Goal: Task Accomplishment & Management: Complete application form

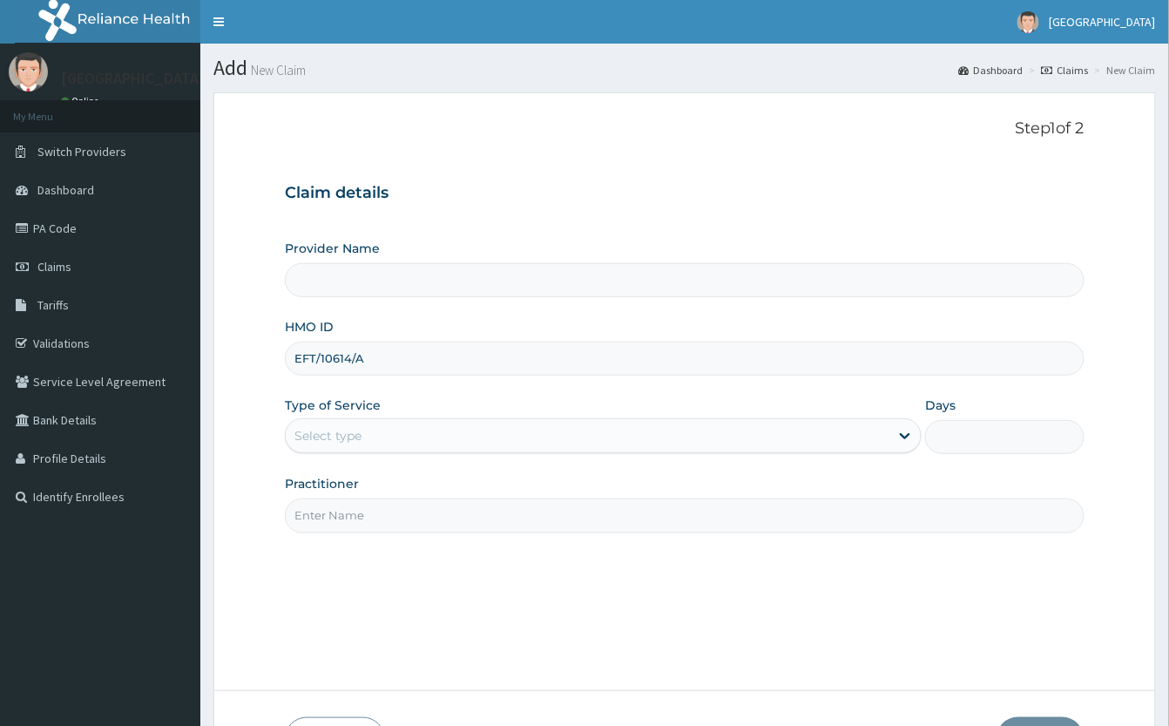
type input "EFT/10614/A"
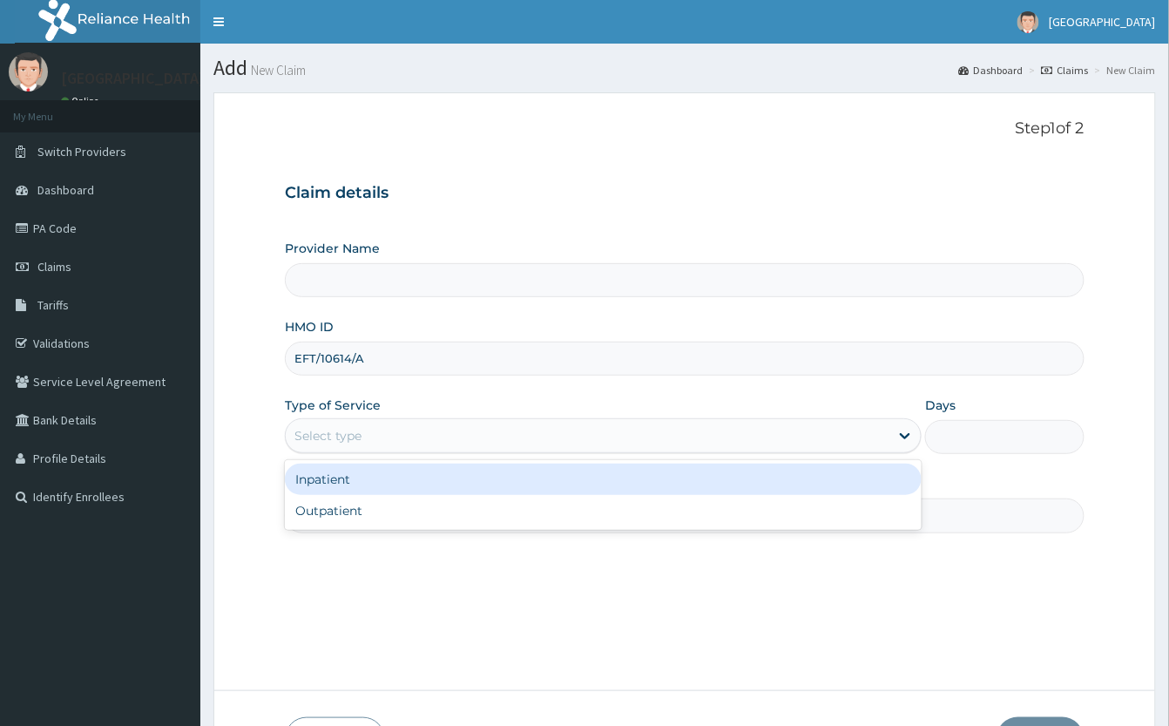
click at [345, 440] on div "Select type" at bounding box center [328, 435] width 67 height 17
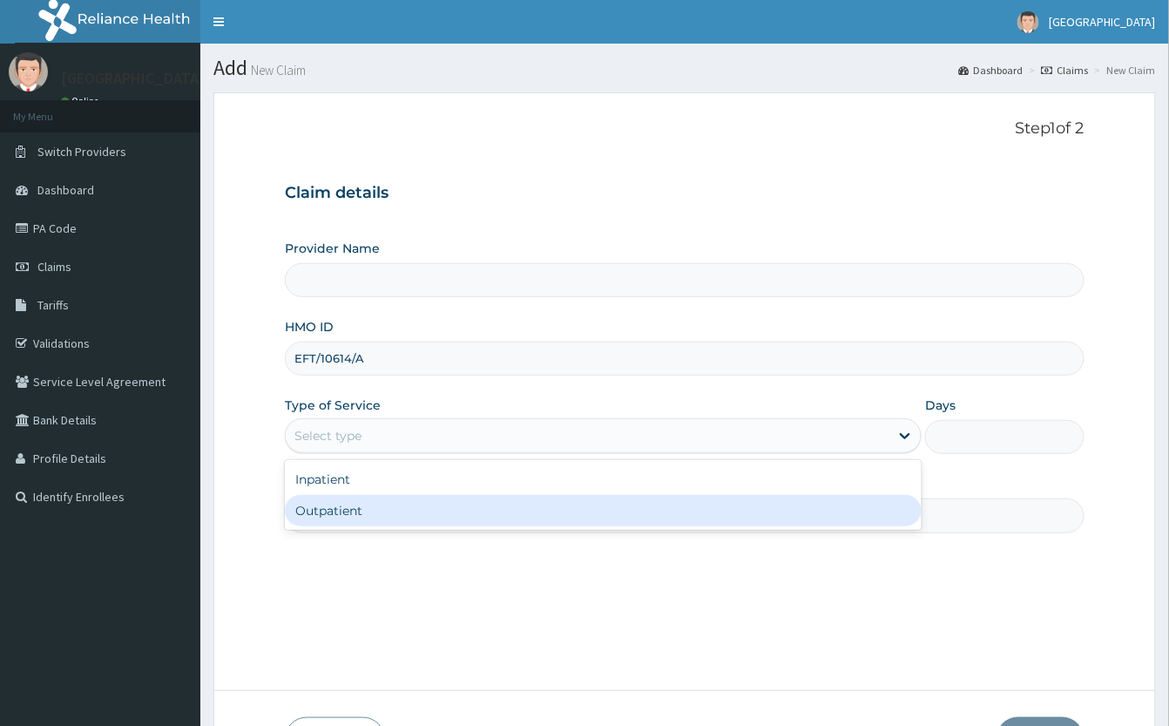
click at [357, 510] on div "Outpatient" at bounding box center [603, 510] width 637 height 31
type input "1"
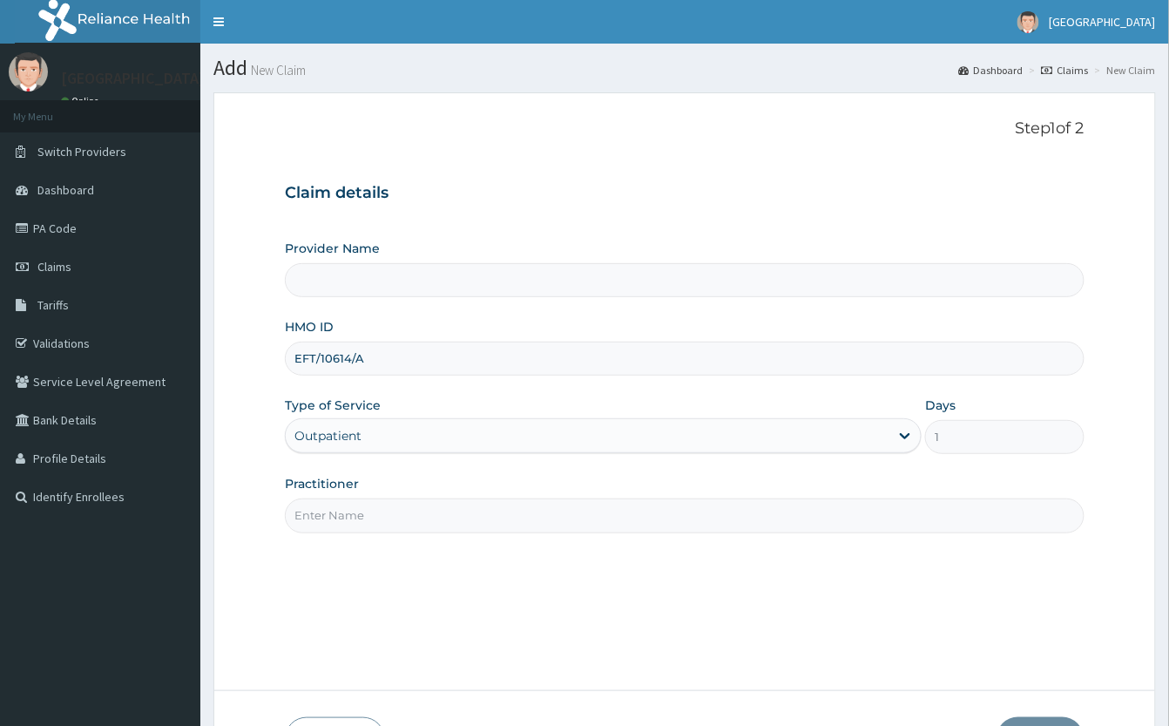
click at [361, 513] on input "Practitioner" at bounding box center [685, 515] width 800 height 34
type input "[GEOGRAPHIC_DATA]"
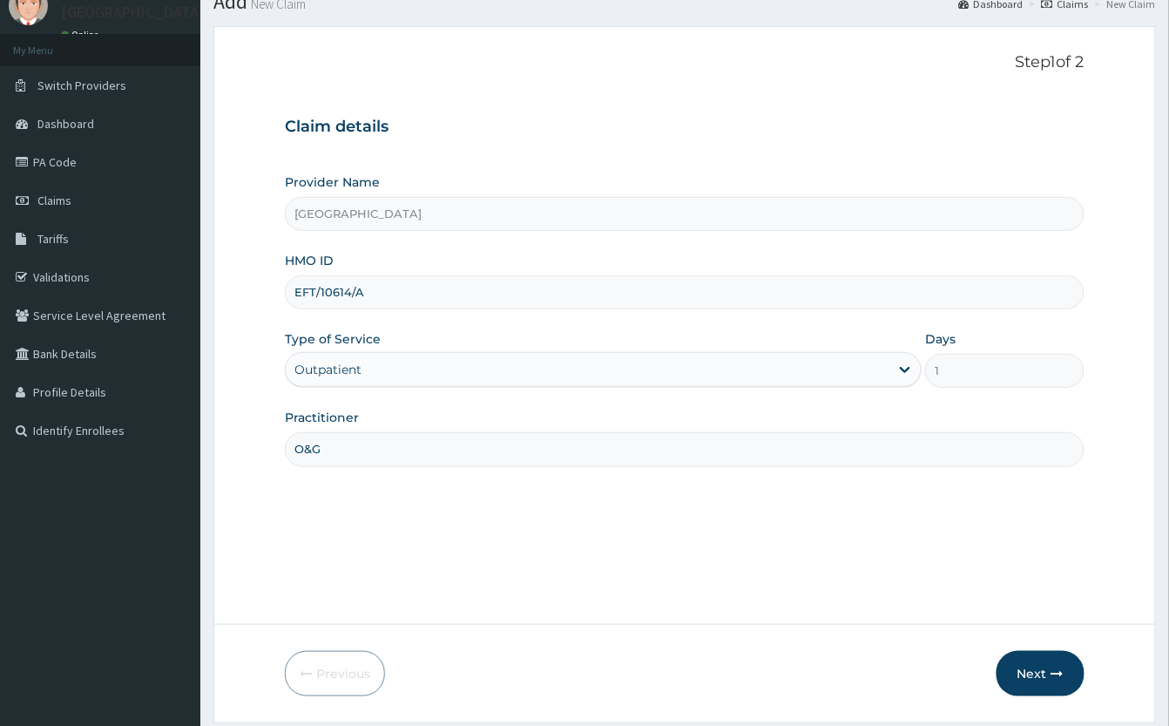
scroll to position [122, 0]
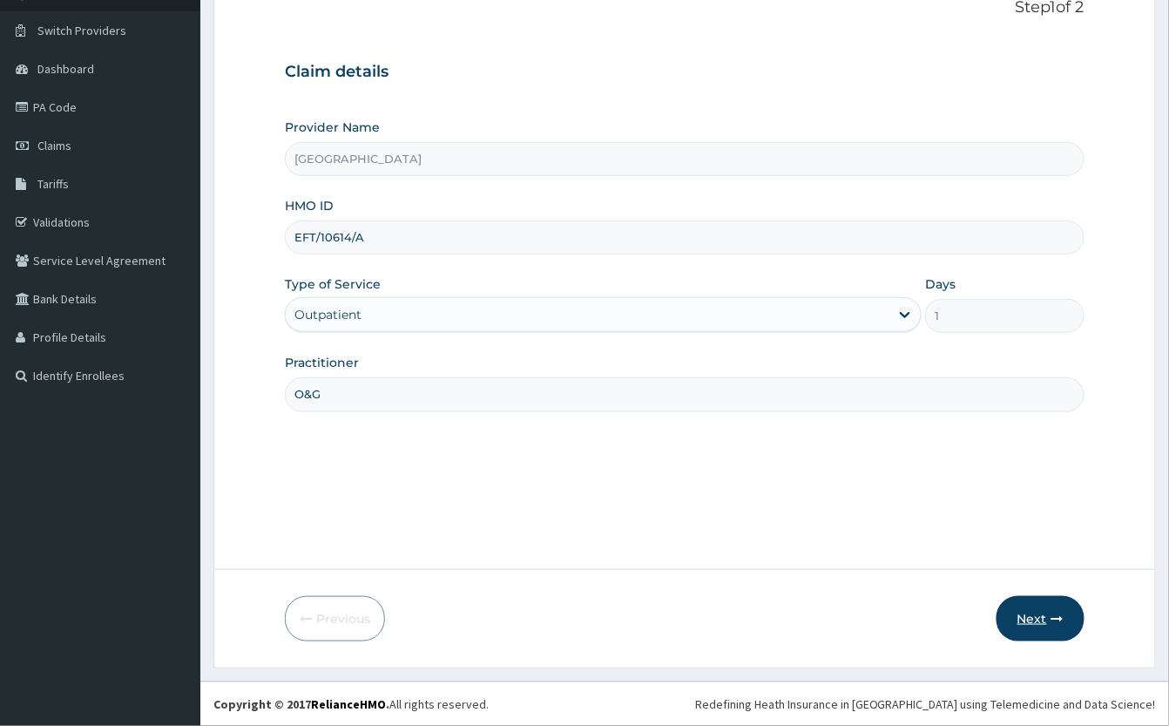
type input "O&G"
click at [1033, 614] on button "Next" at bounding box center [1041, 618] width 88 height 45
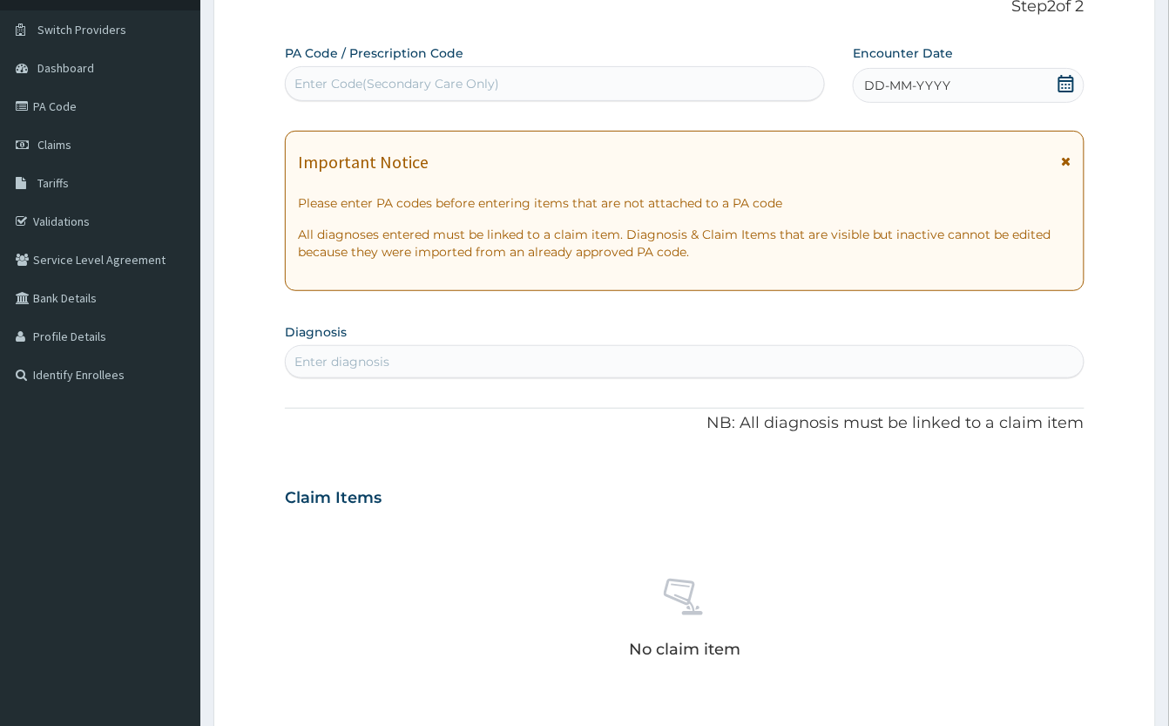
scroll to position [0, 0]
click at [617, 82] on div "Enter Code(Secondary Care Only)" at bounding box center [555, 84] width 538 height 28
paste input "PA/460D1D"
type input "PA/460D1D"
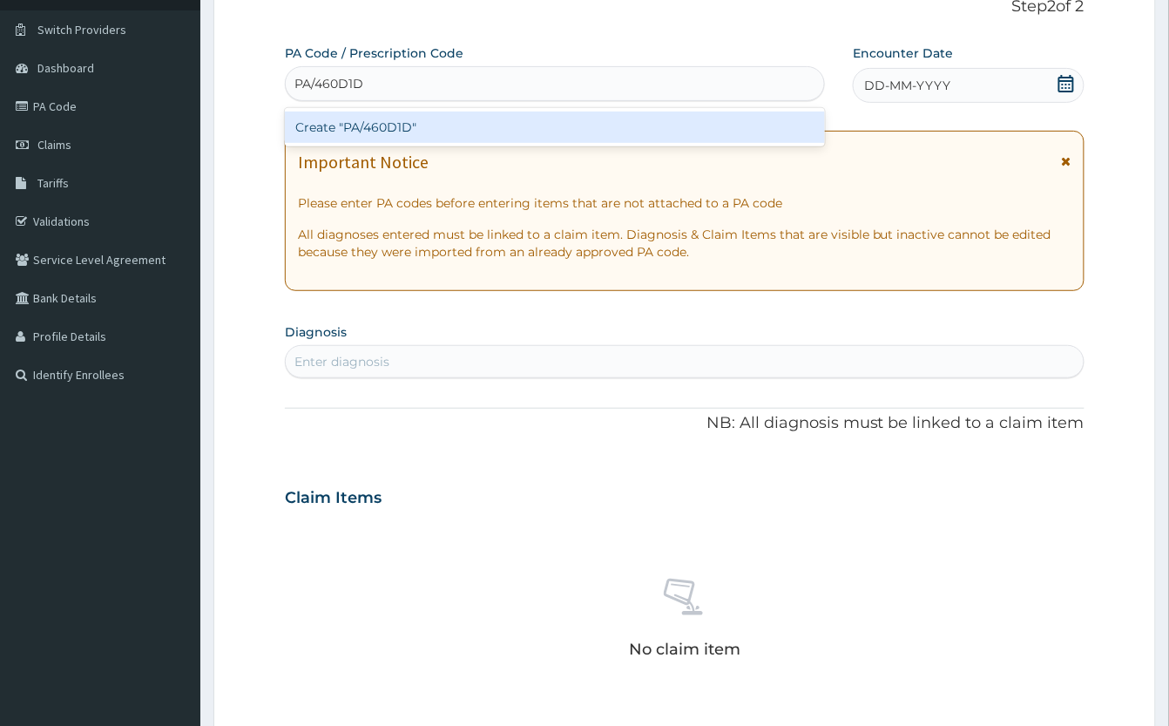
click at [590, 132] on div "Create "PA/460D1D"" at bounding box center [555, 127] width 540 height 31
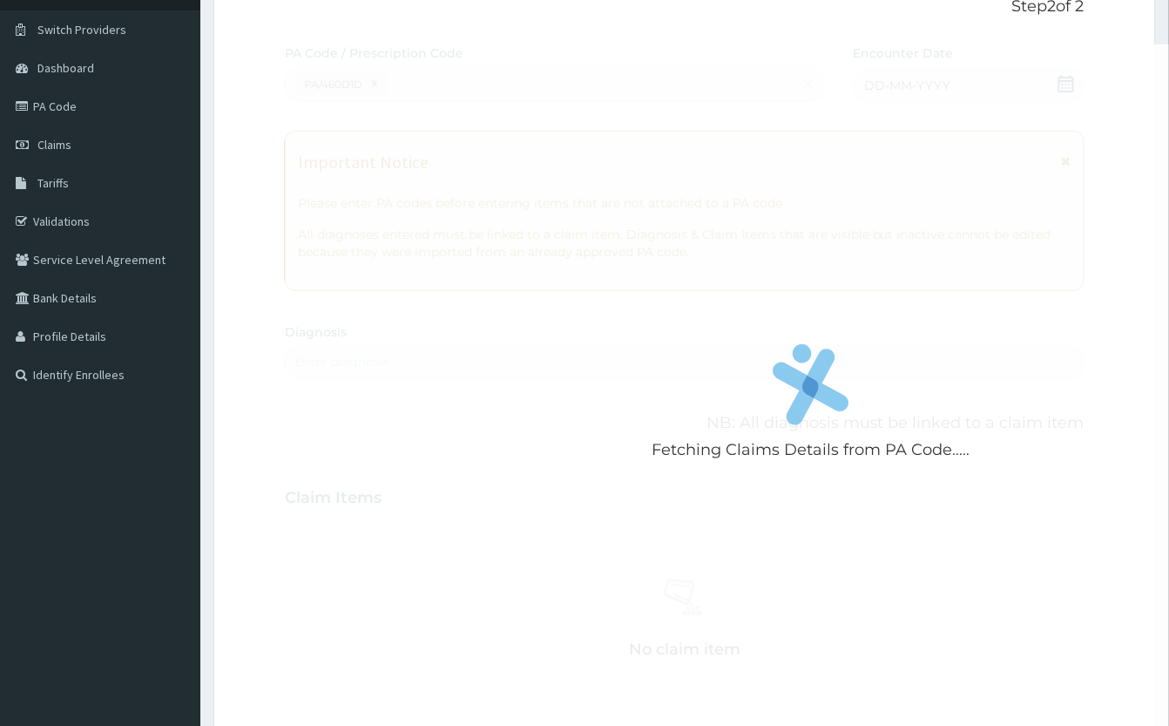
click at [869, 179] on div "Fetching Claims Details from PA Code....." at bounding box center [811, 407] width 1053 height 726
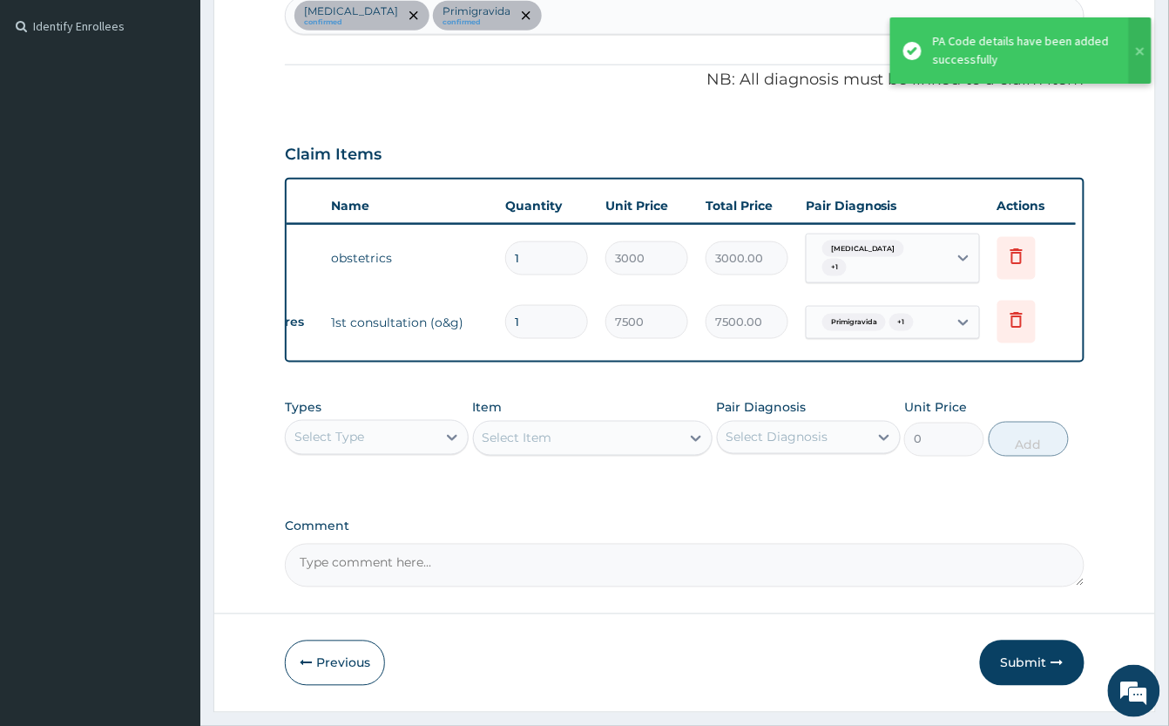
scroll to position [528, 0]
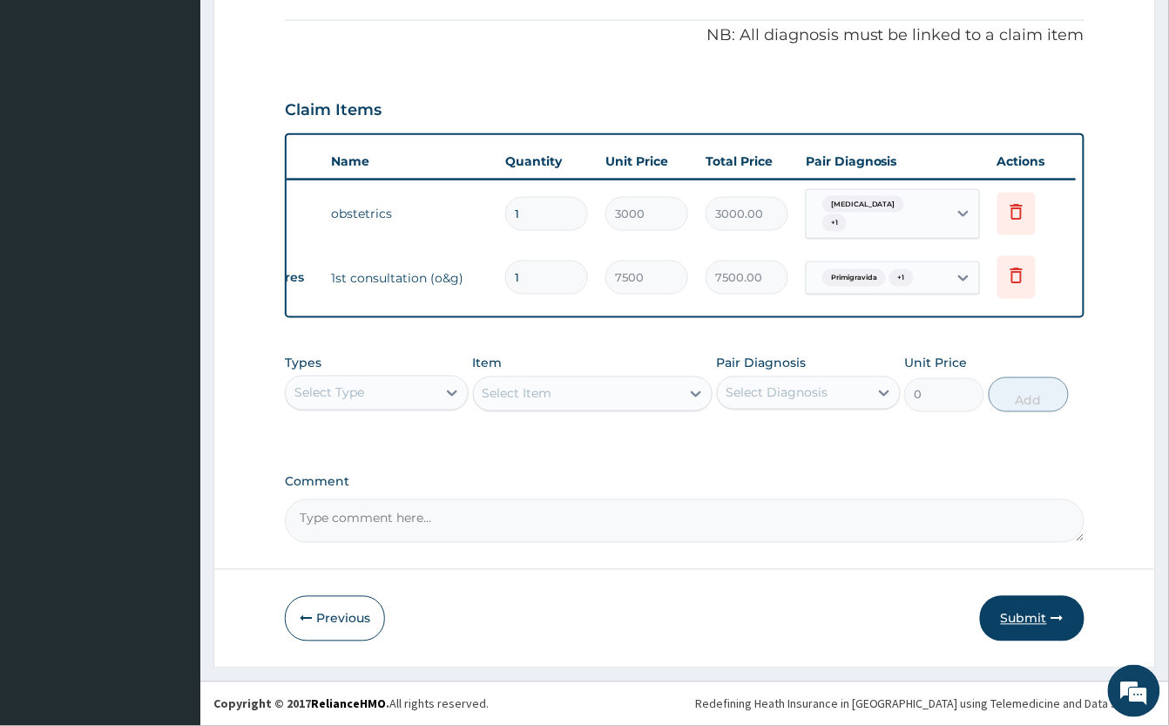
click at [1033, 618] on button "Submit" at bounding box center [1032, 618] width 105 height 45
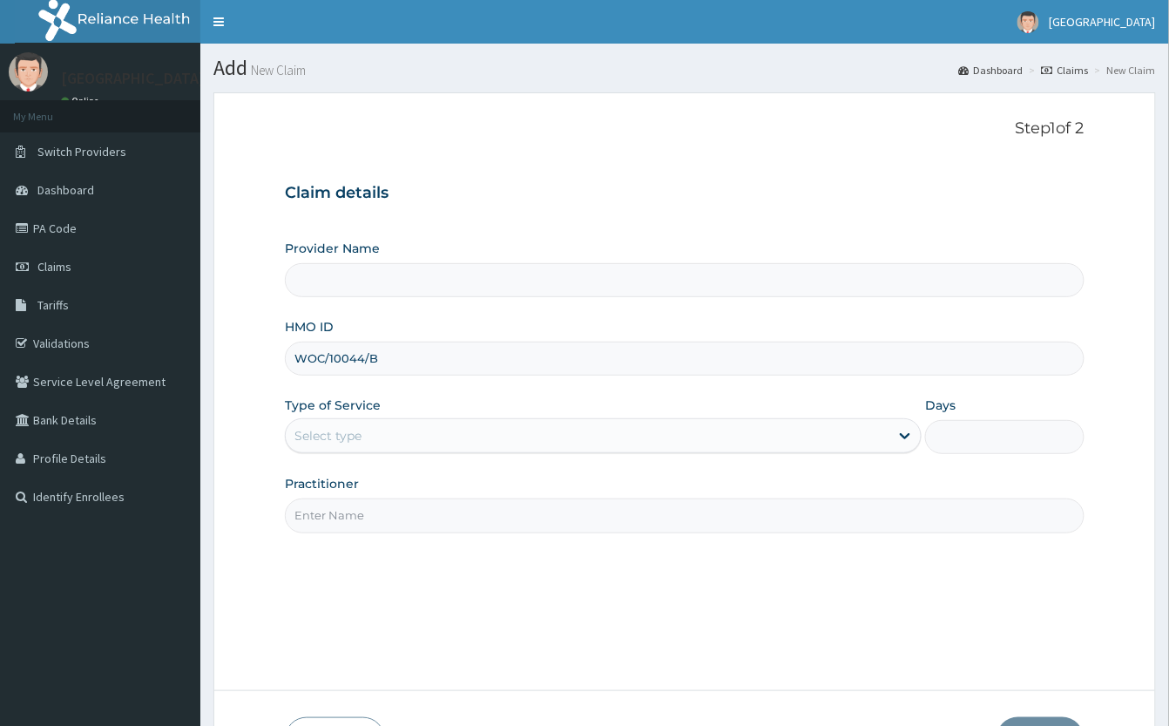
type input "WOC/10044/B"
click at [432, 437] on div "Select type" at bounding box center [588, 436] width 604 height 28
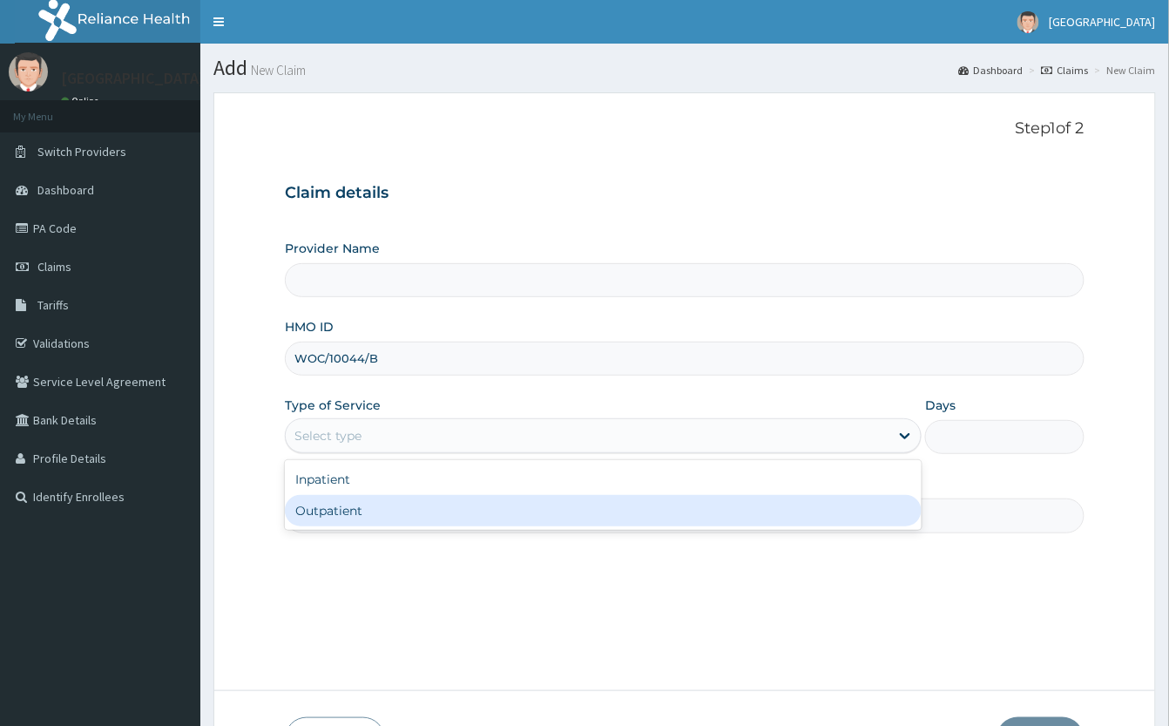
click at [475, 512] on div "Outpatient" at bounding box center [603, 510] width 637 height 31
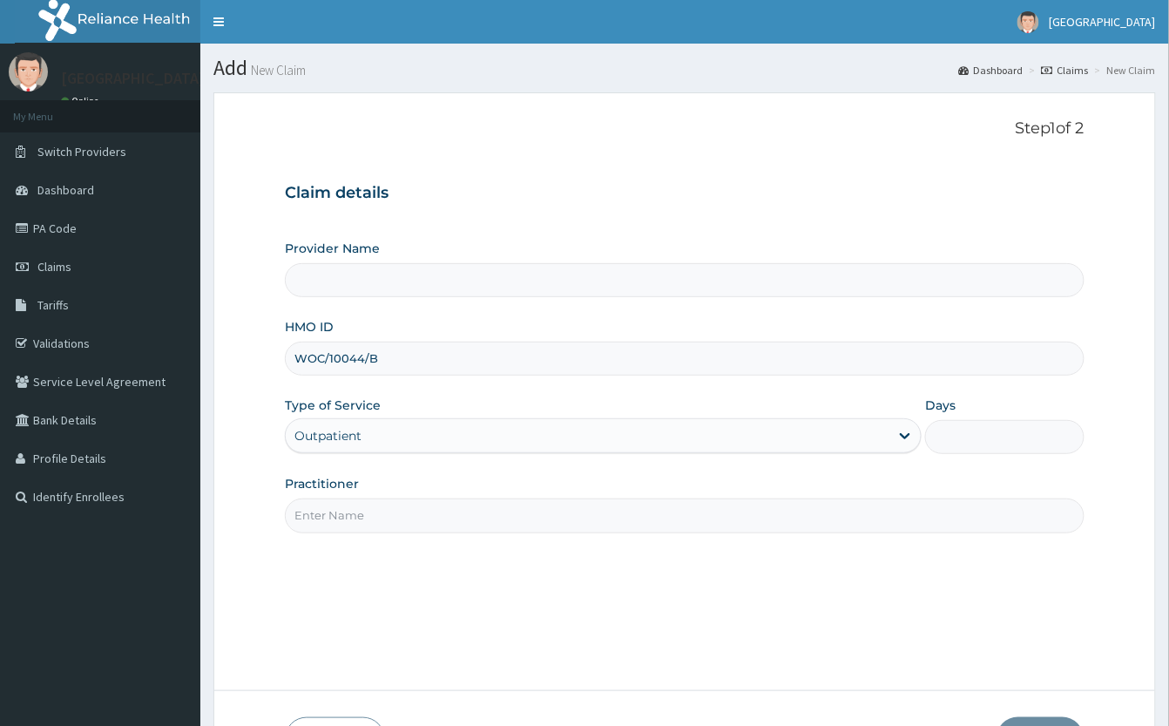
type input "1"
click at [511, 391] on div "Provider Name HMO ID WOC/10044/B Type of Service option Outpatient, selected. S…" at bounding box center [685, 386] width 800 height 293
click at [499, 507] on input "Practitioner" at bounding box center [685, 515] width 800 height 34
type input "O&G"
click at [549, 568] on div "Step 1 of 2 Claim details Provider Name HMO ID WOC/10044/B Type of Service Outp…" at bounding box center [685, 391] width 800 height 545
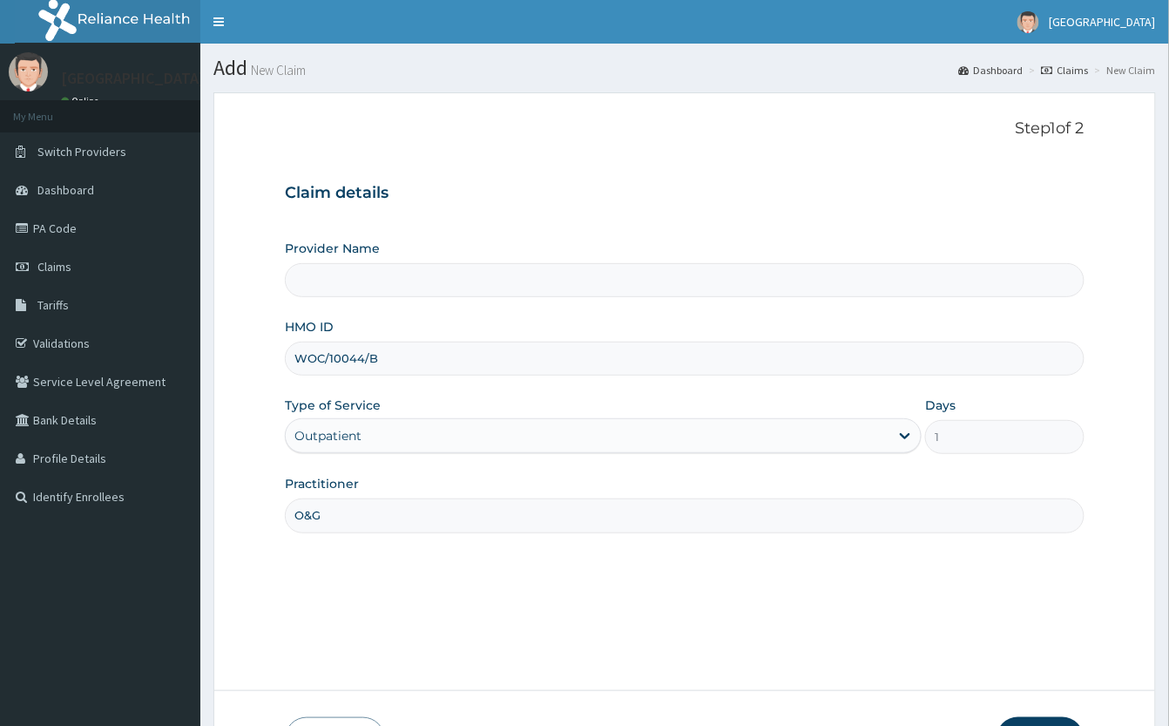
scroll to position [122, 0]
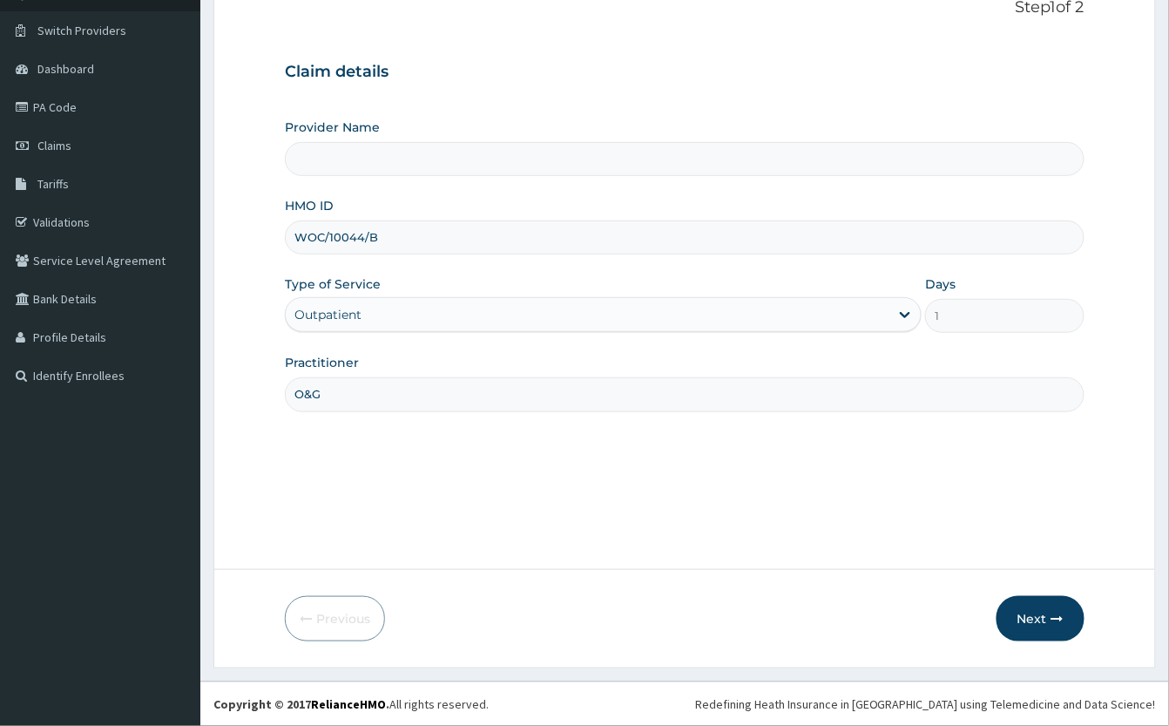
click at [802, 531] on div "Step 1 of 2 Claim details Provider Name HMO ID WOC/10044/B Type of Service Outp…" at bounding box center [685, 270] width 800 height 545
type input "[GEOGRAPHIC_DATA]"
click at [1026, 621] on button "Next" at bounding box center [1041, 618] width 88 height 45
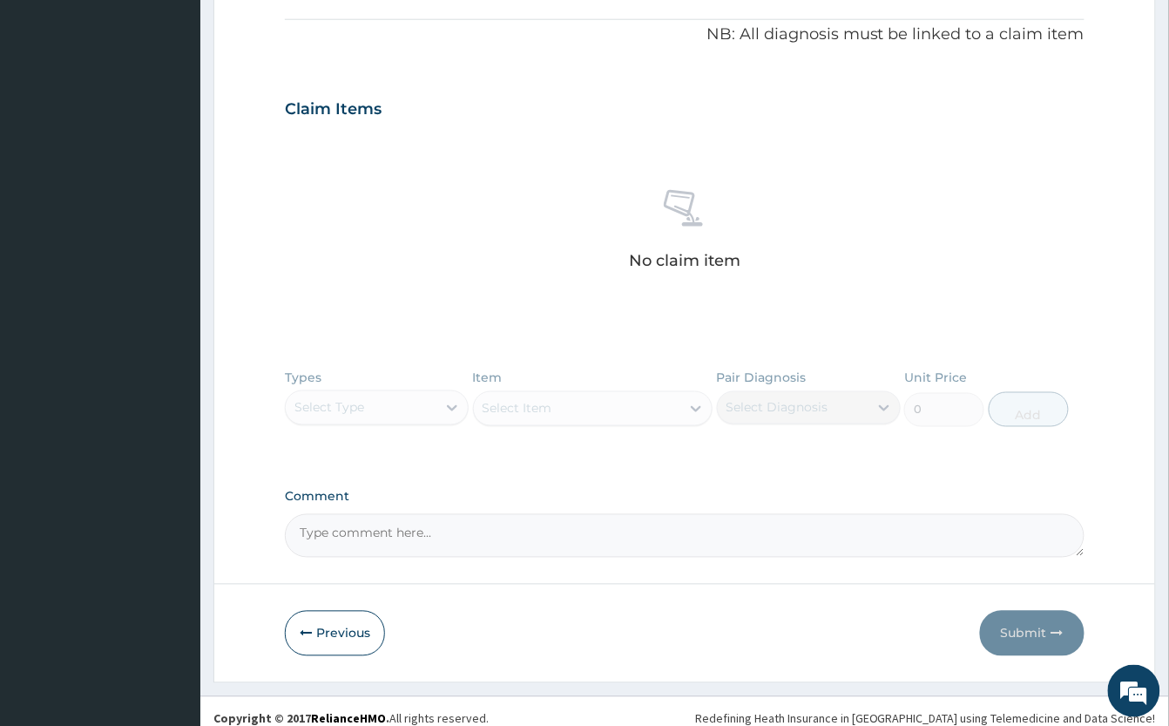
scroll to position [527, 0]
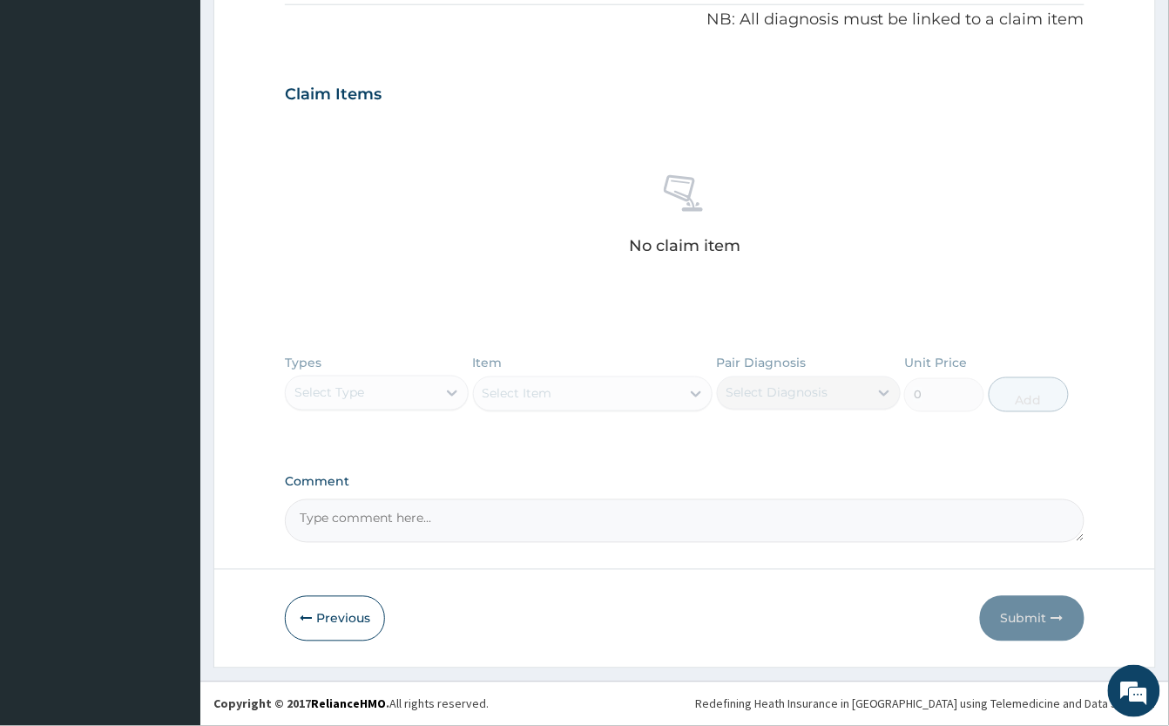
click at [423, 402] on div "Types Select Type Item Select Item Pair Diagnosis Select Diagnosis Unit Price 0…" at bounding box center [685, 396] width 800 height 101
click at [390, 397] on div "Types Select Type Item Select Item Pair Diagnosis Select Diagnosis Unit Price 0…" at bounding box center [685, 396] width 800 height 101
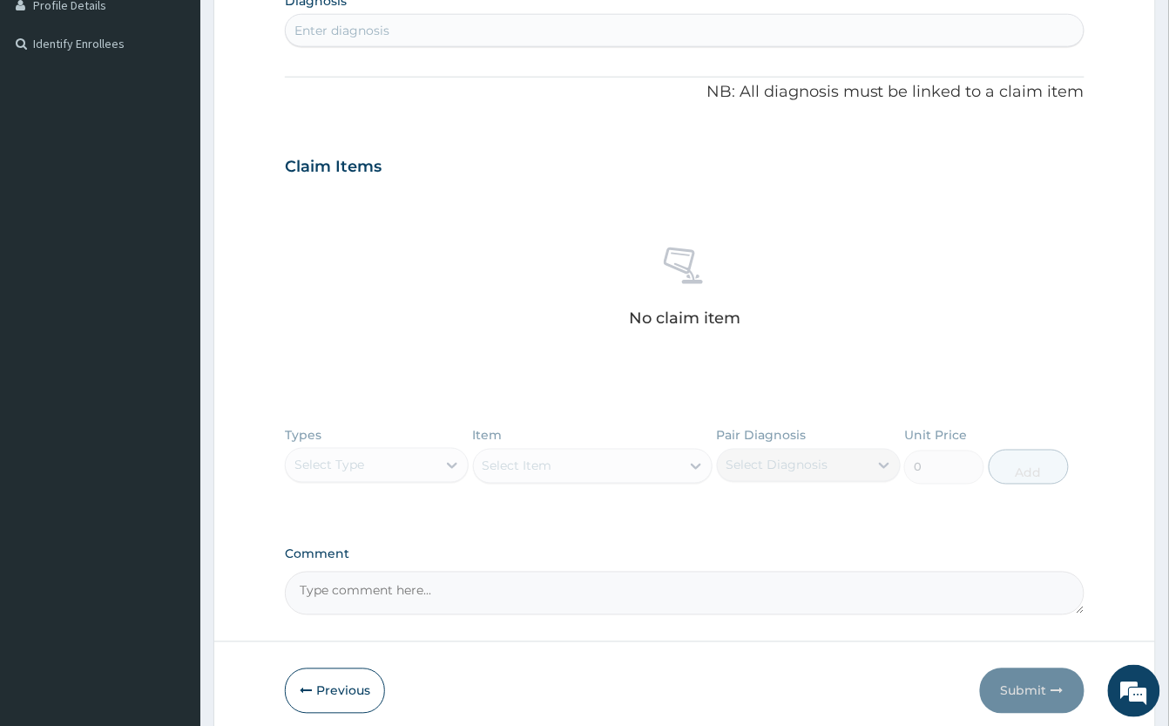
scroll to position [411, 0]
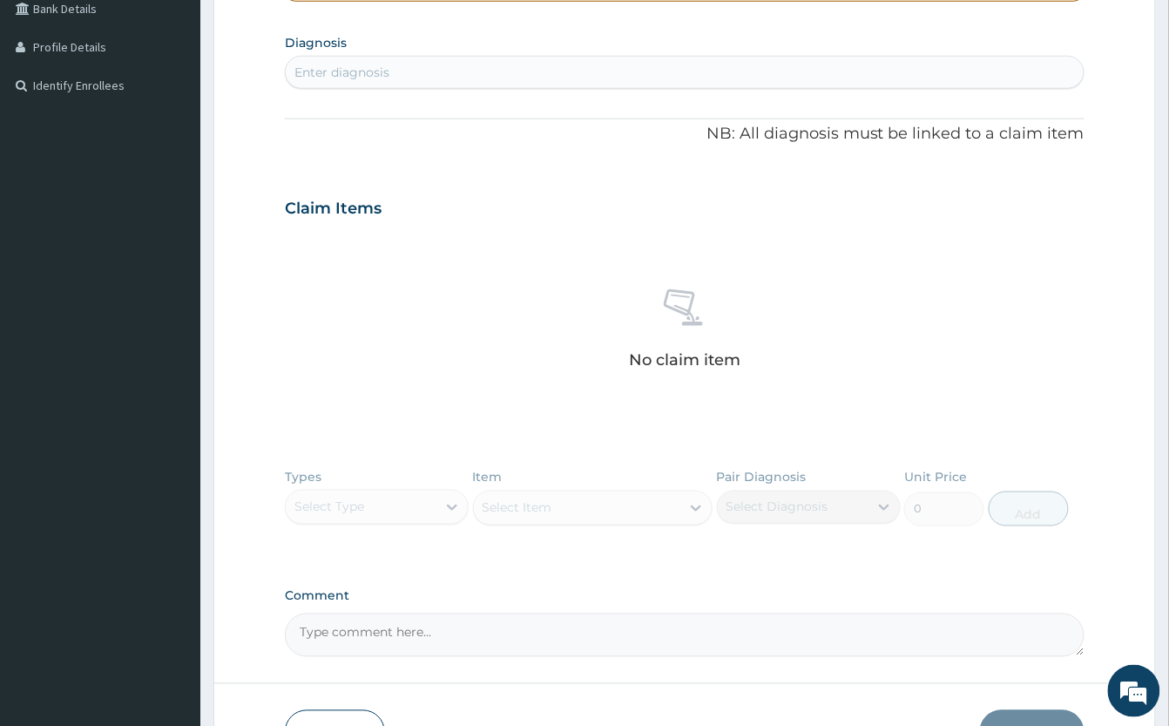
click at [639, 80] on div "Enter diagnosis" at bounding box center [685, 72] width 798 height 28
type input "AMENO"
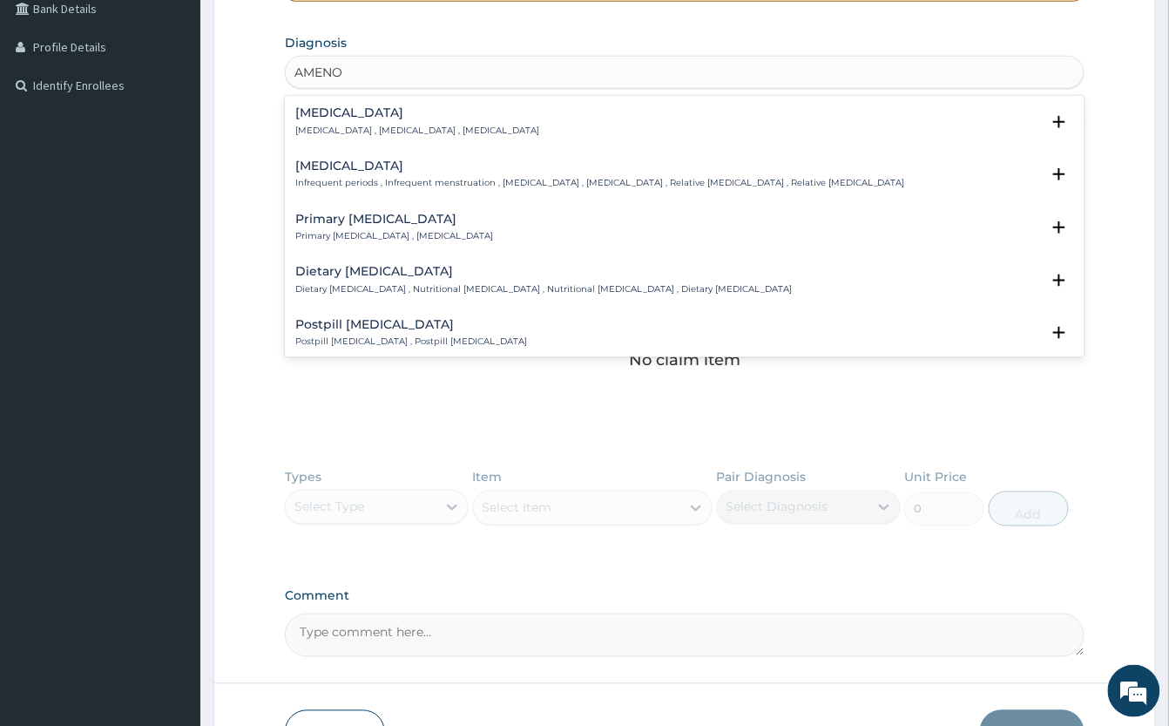
click at [347, 123] on div "[MEDICAL_DATA] [MEDICAL_DATA] , [MEDICAL_DATA] , [MEDICAL_DATA]" at bounding box center [417, 121] width 244 height 30
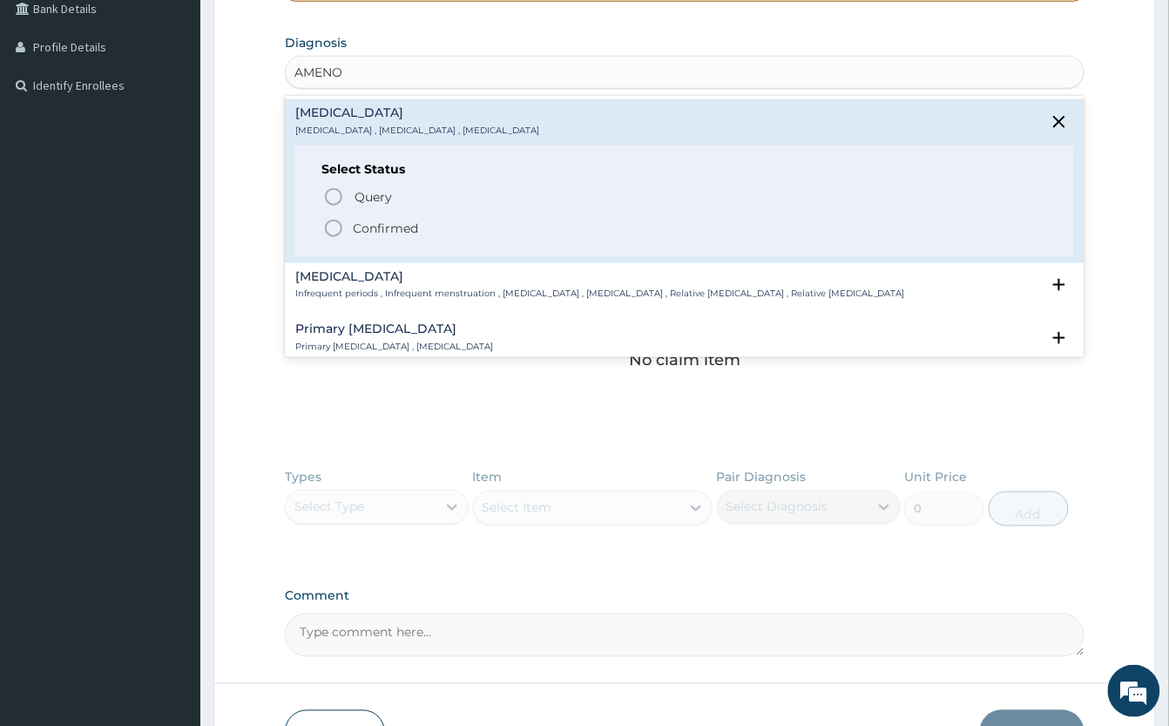
scroll to position [0, 0]
click at [335, 227] on icon "status option filled" at bounding box center [333, 228] width 21 height 21
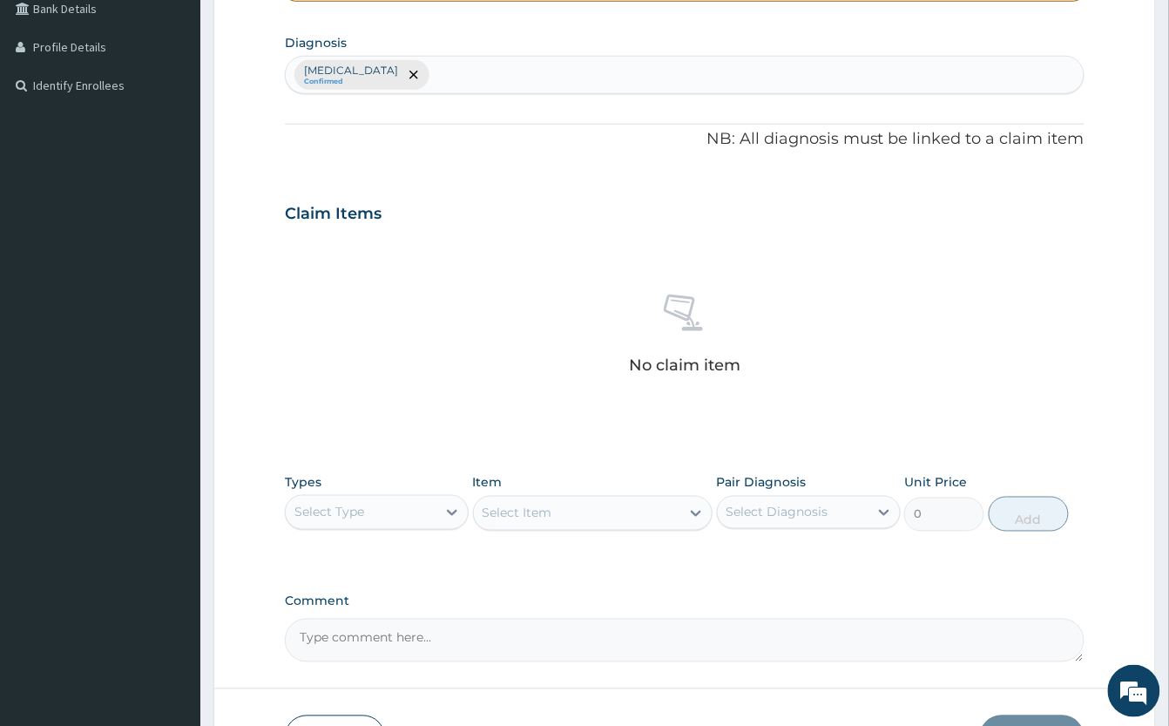
scroll to position [527, 0]
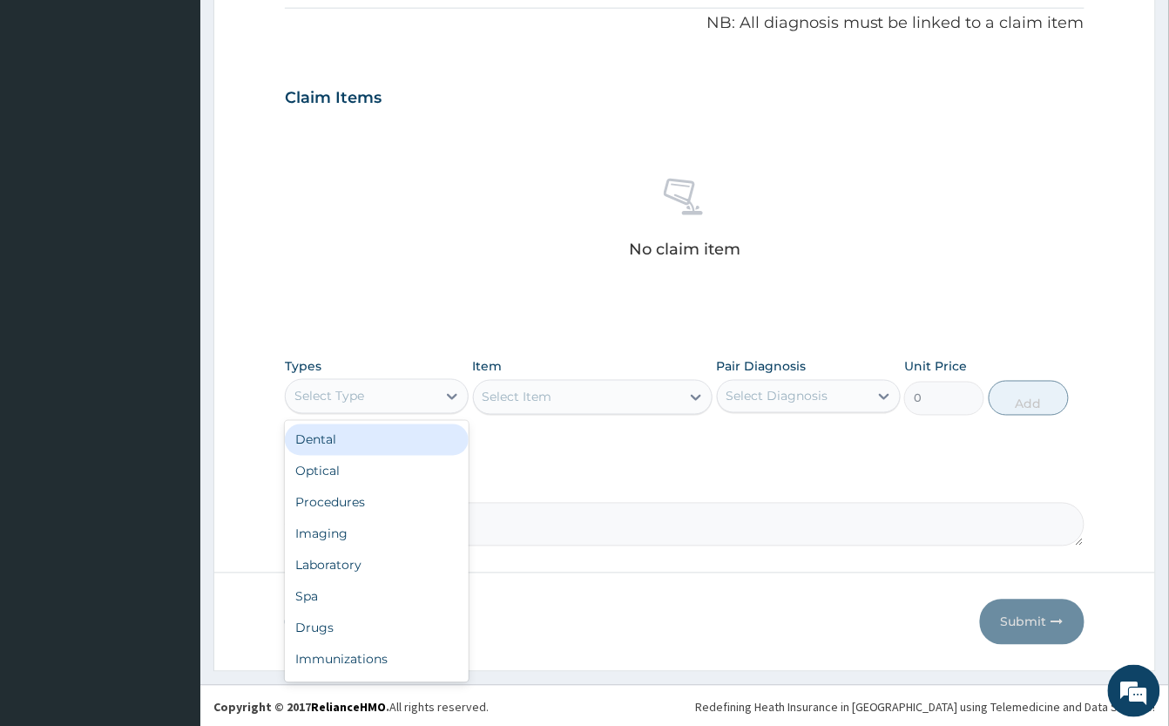
click at [395, 395] on div "Select Type" at bounding box center [361, 397] width 151 height 28
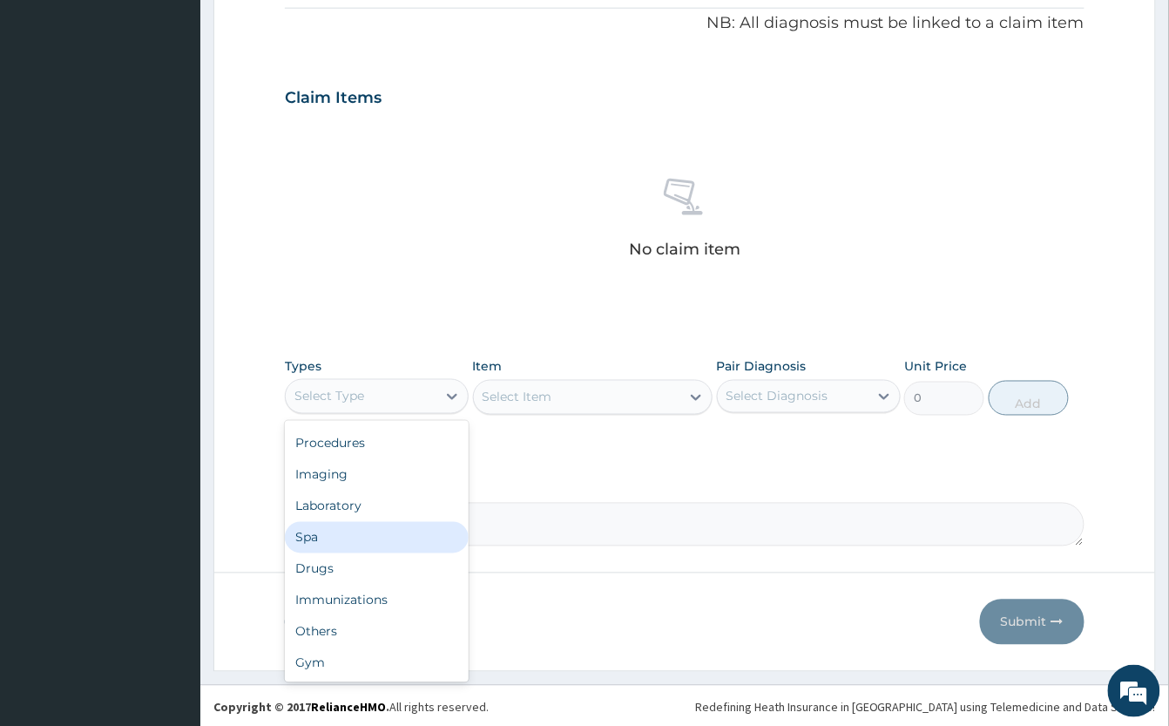
scroll to position [0, 0]
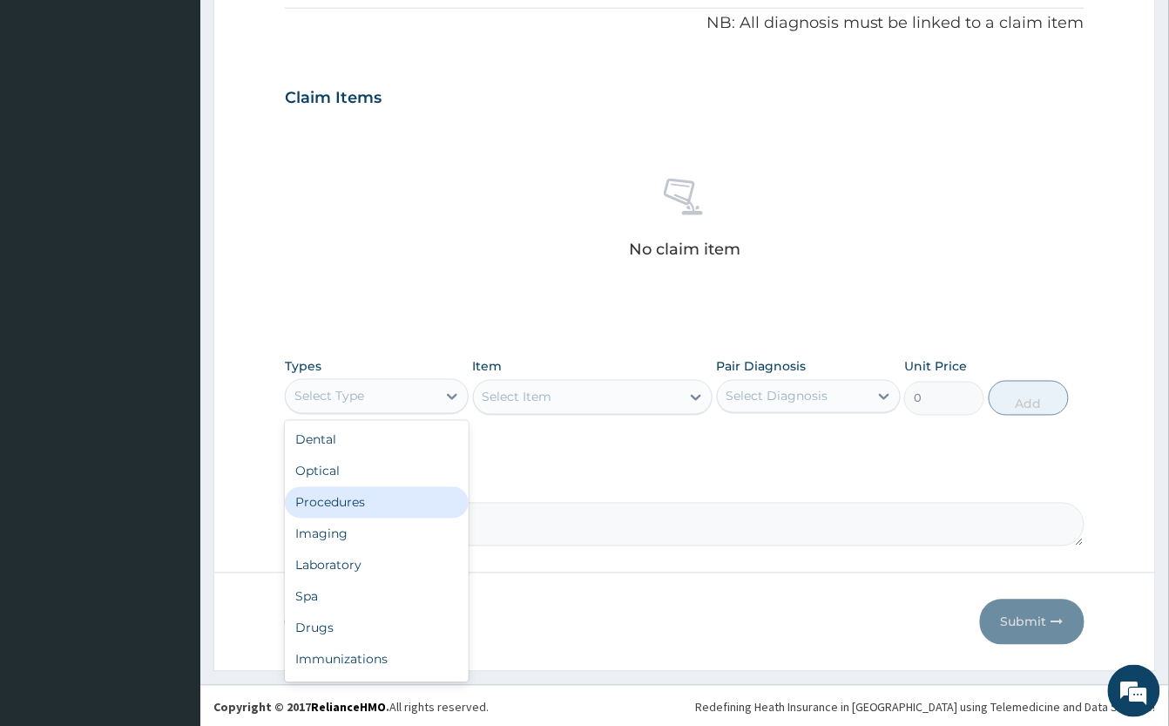
click at [391, 498] on div "Procedures" at bounding box center [377, 502] width 184 height 31
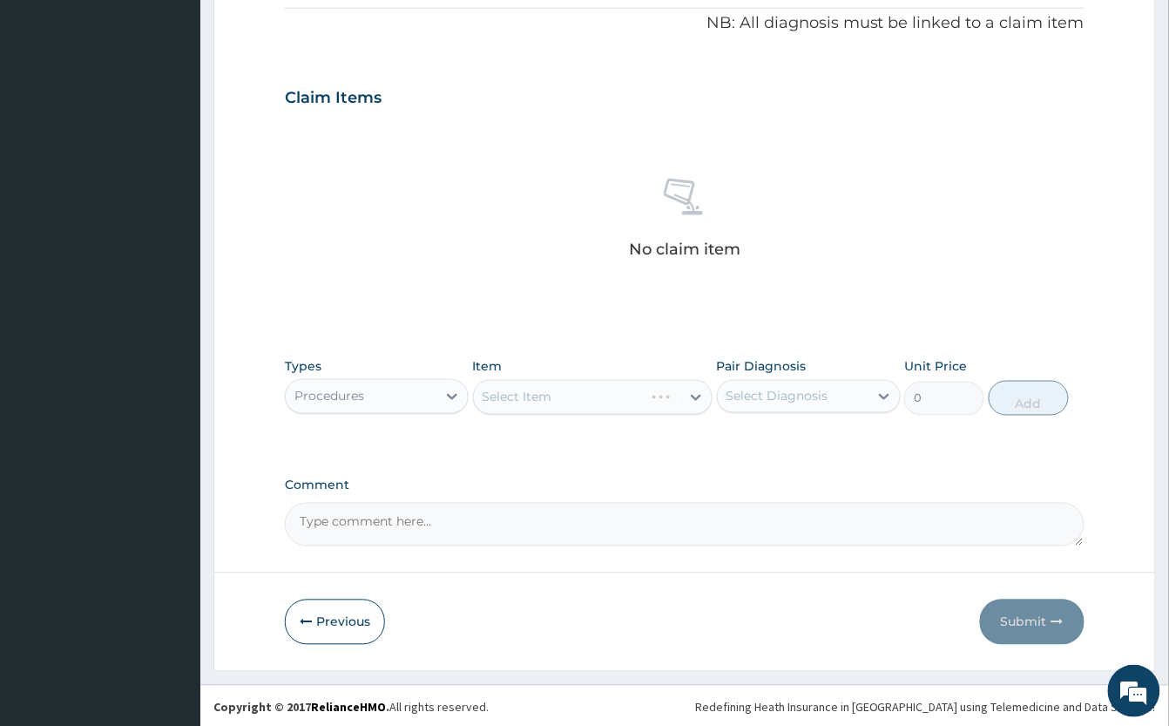
click at [570, 395] on div "Select Item" at bounding box center [593, 397] width 240 height 35
click at [568, 399] on div "Select Item" at bounding box center [593, 397] width 240 height 35
click at [572, 398] on div "Select Item" at bounding box center [593, 397] width 240 height 35
click at [582, 396] on div "Select Item" at bounding box center [593, 397] width 240 height 35
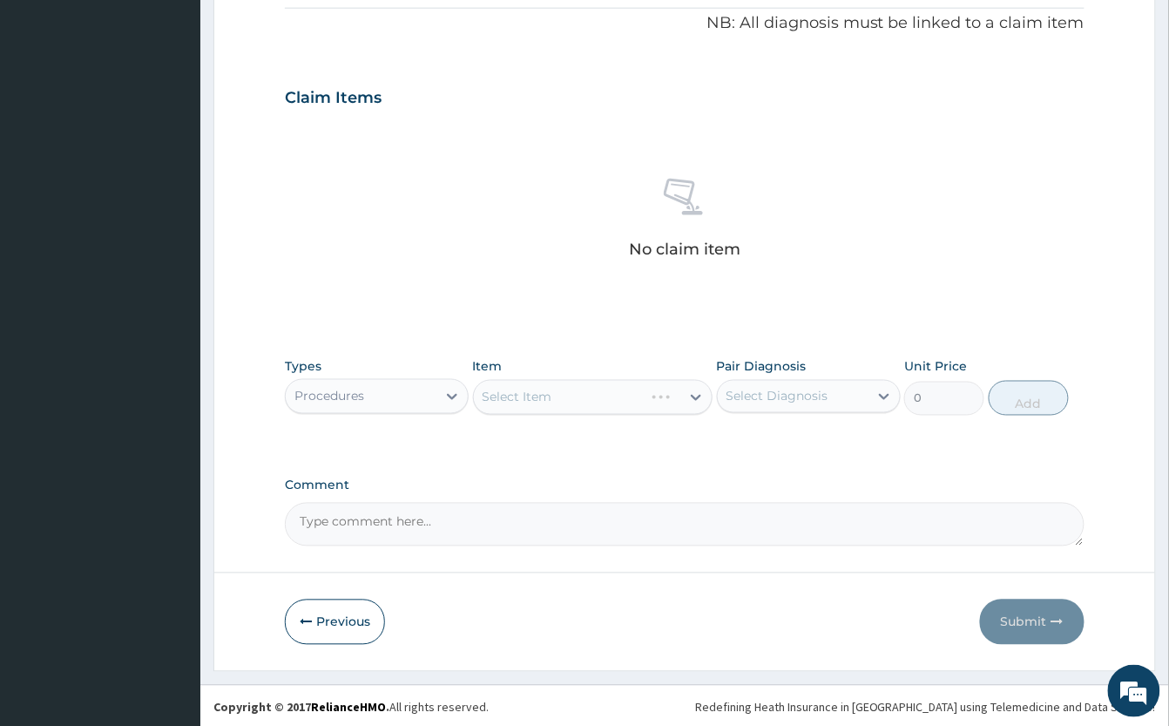
click at [582, 396] on div "Select Item" at bounding box center [593, 397] width 240 height 35
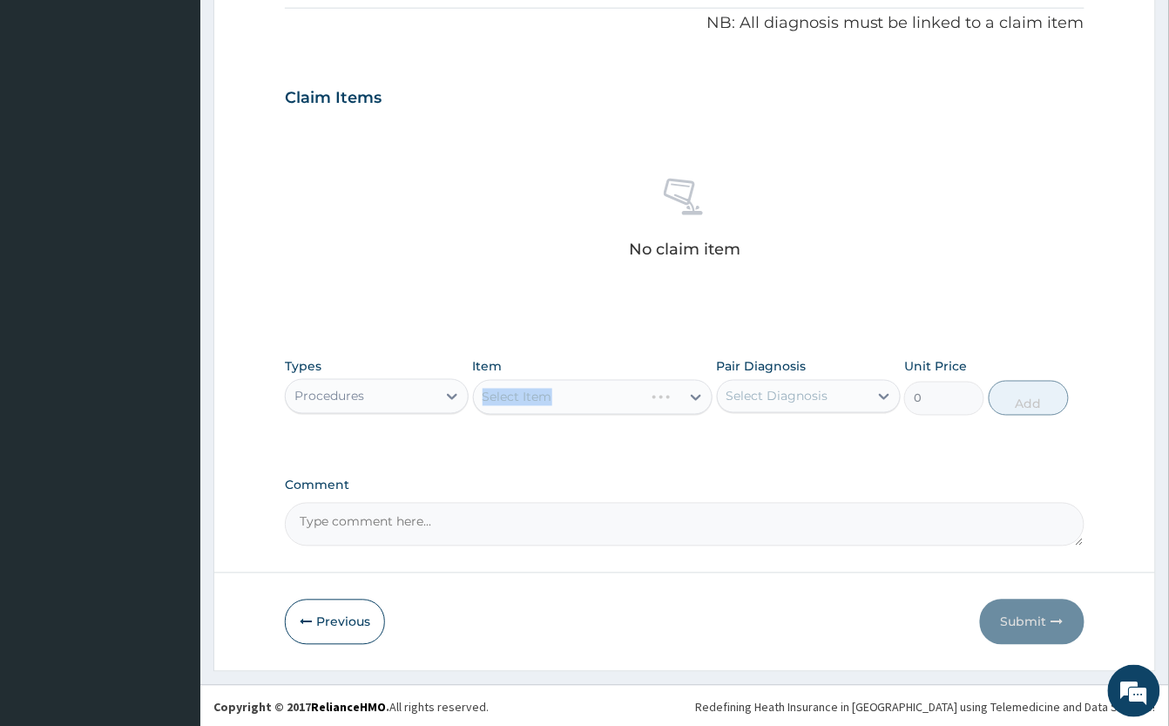
click at [582, 396] on div "Select Item" at bounding box center [593, 397] width 240 height 35
click at [566, 403] on div "Select Item" at bounding box center [577, 397] width 207 height 28
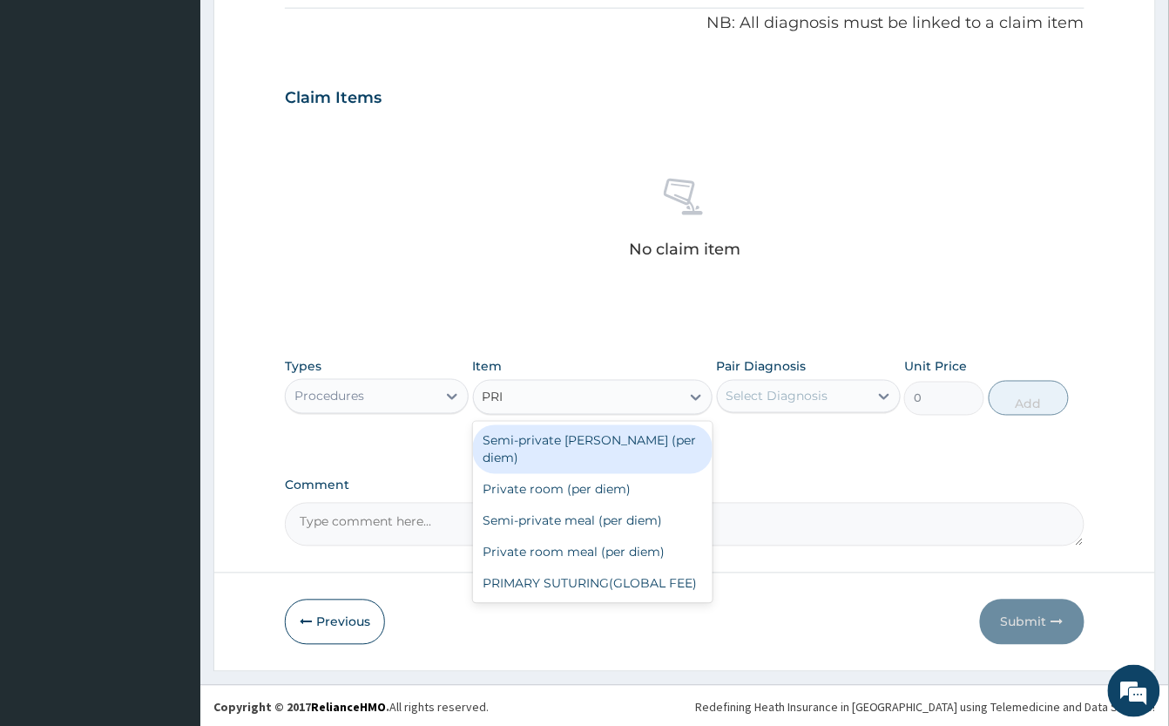
type input "PRIV"
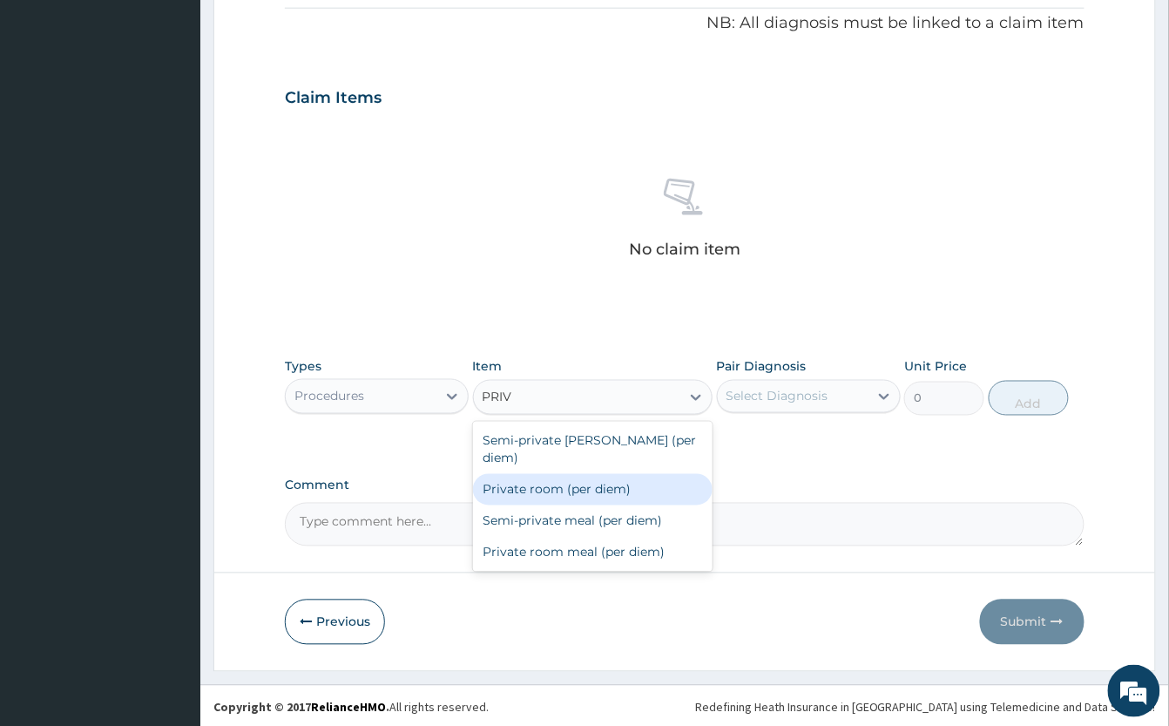
click at [640, 479] on div "Private room (per diem)" at bounding box center [593, 489] width 240 height 31
type input "6000"
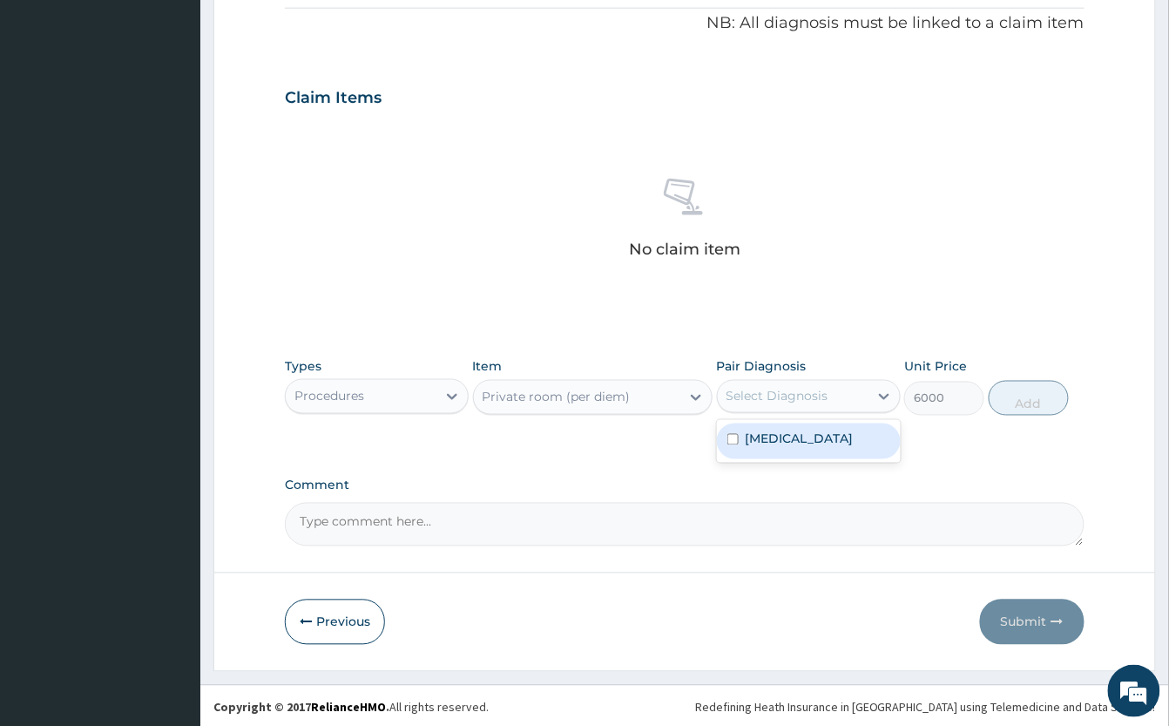
click at [823, 390] on div "Select Diagnosis" at bounding box center [778, 396] width 102 height 17
click at [838, 450] on div "[MEDICAL_DATA]" at bounding box center [809, 441] width 184 height 36
checkbox input "true"
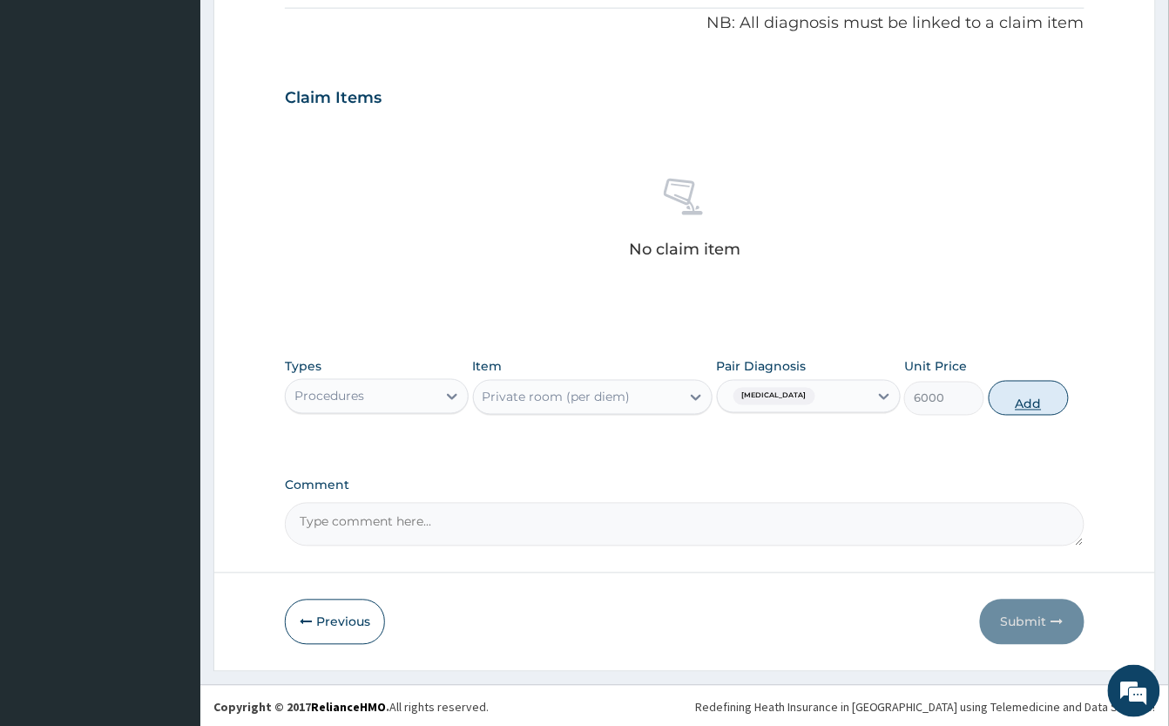
click at [1049, 392] on button "Add" at bounding box center [1029, 398] width 80 height 35
type input "0"
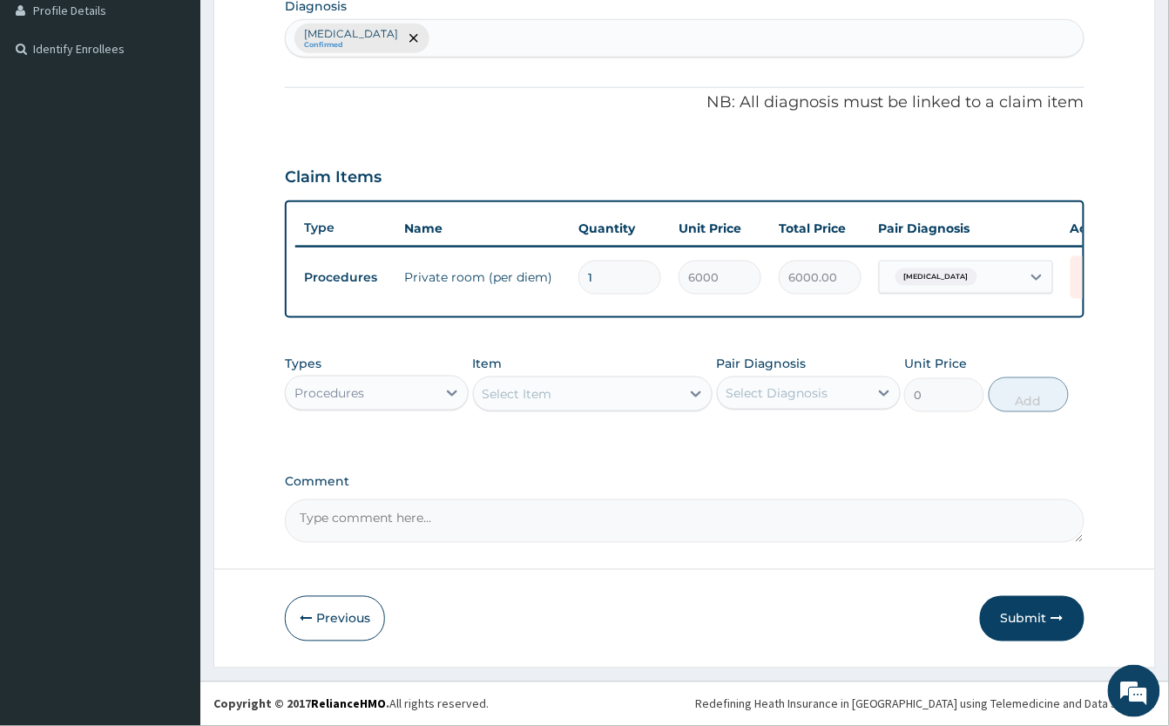
scroll to position [468, 0]
type input "0.00"
type input "7"
type input "42000.00"
type input "7"
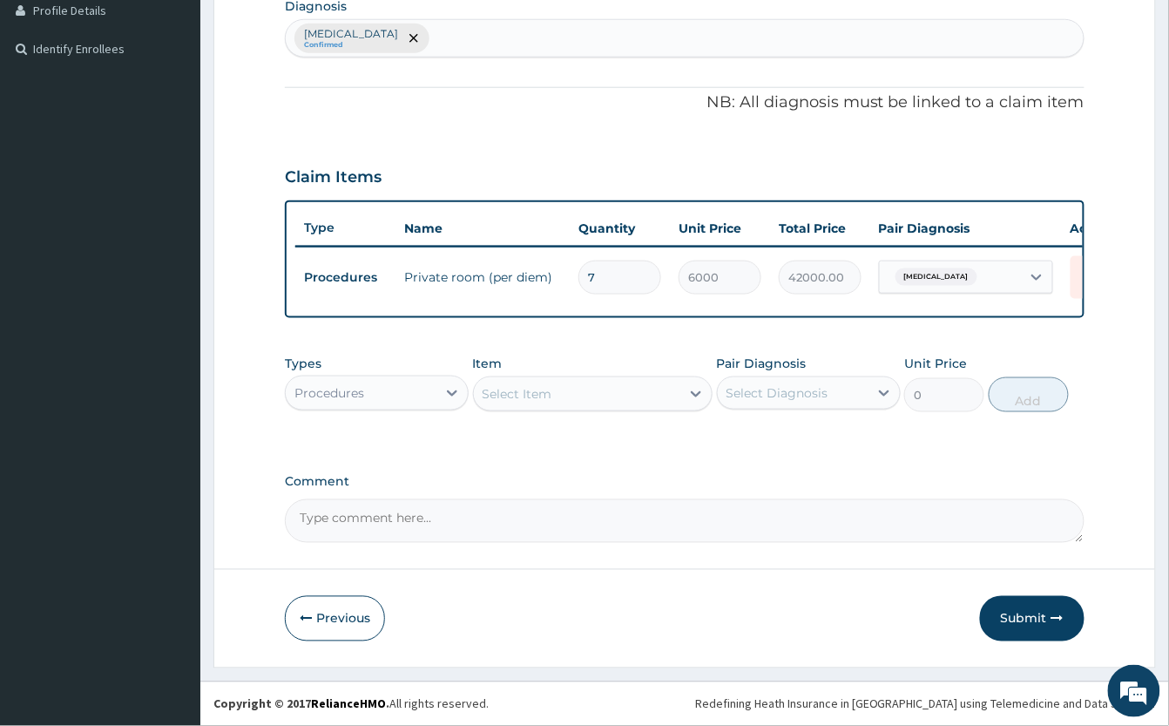
click at [568, 404] on div "Select Item" at bounding box center [577, 394] width 207 height 28
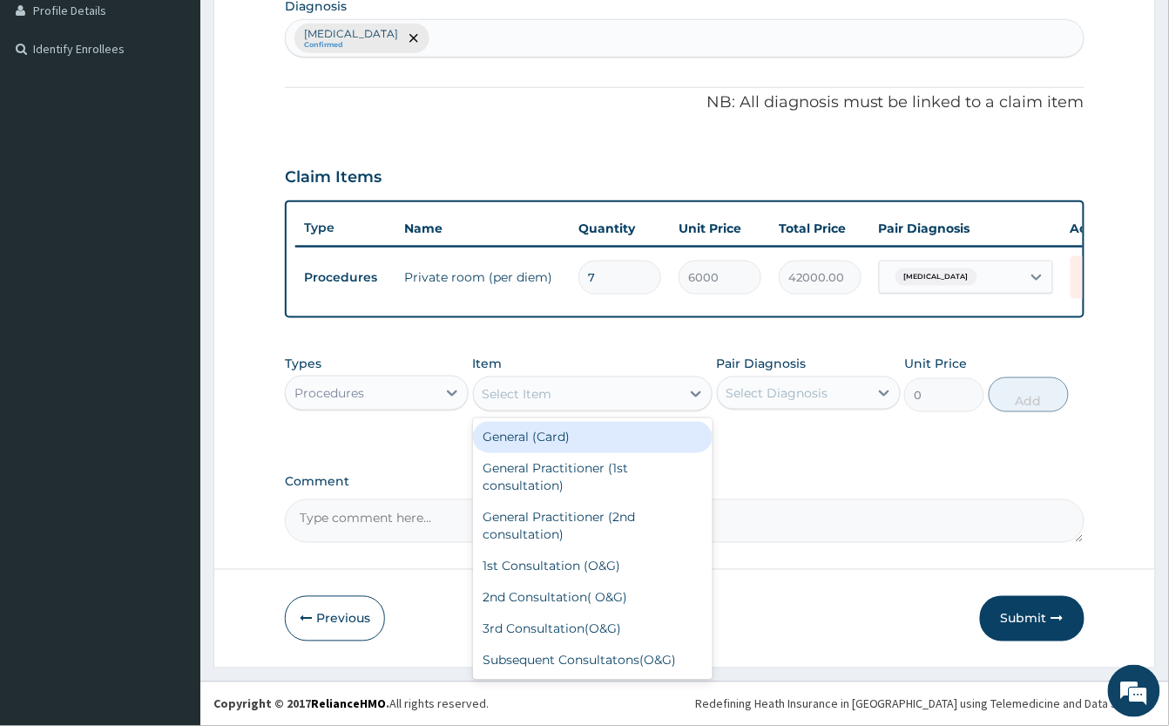
click at [577, 396] on div "Select Item" at bounding box center [577, 394] width 207 height 28
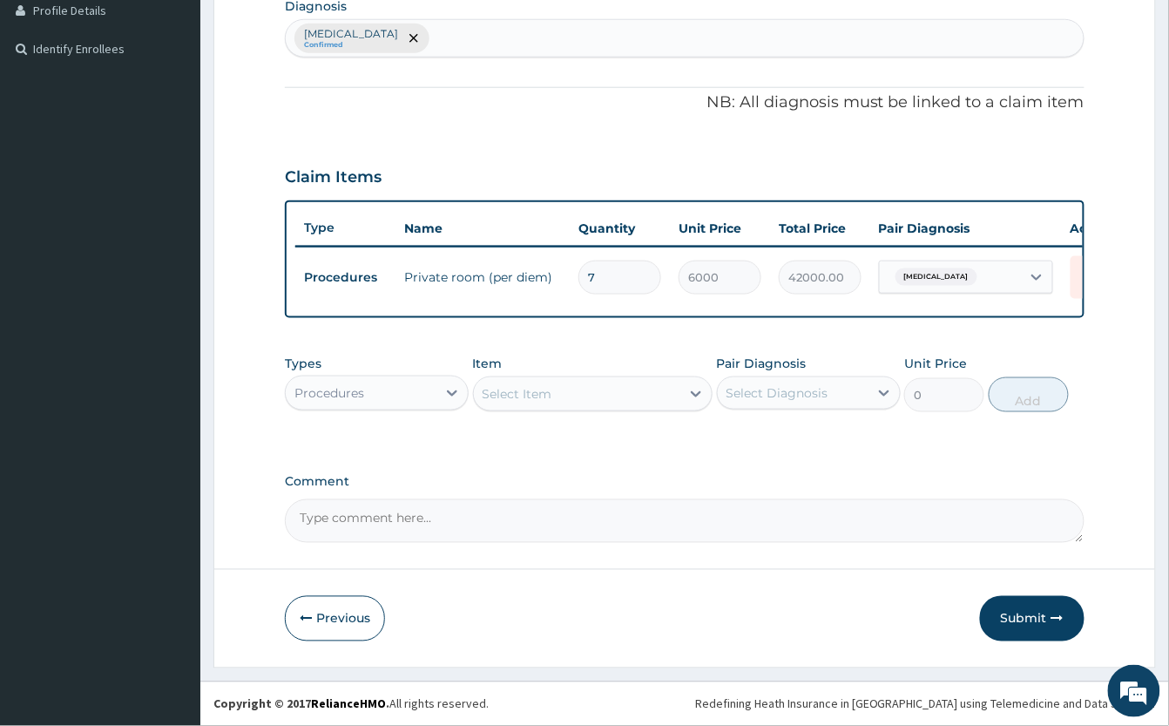
click at [577, 395] on div "Select Item" at bounding box center [577, 394] width 207 height 28
type input "NURS"
click at [597, 423] on div "Nursing Care per day" at bounding box center [593, 437] width 240 height 31
type input "1000"
click at [795, 392] on div "Select Diagnosis" at bounding box center [778, 392] width 102 height 17
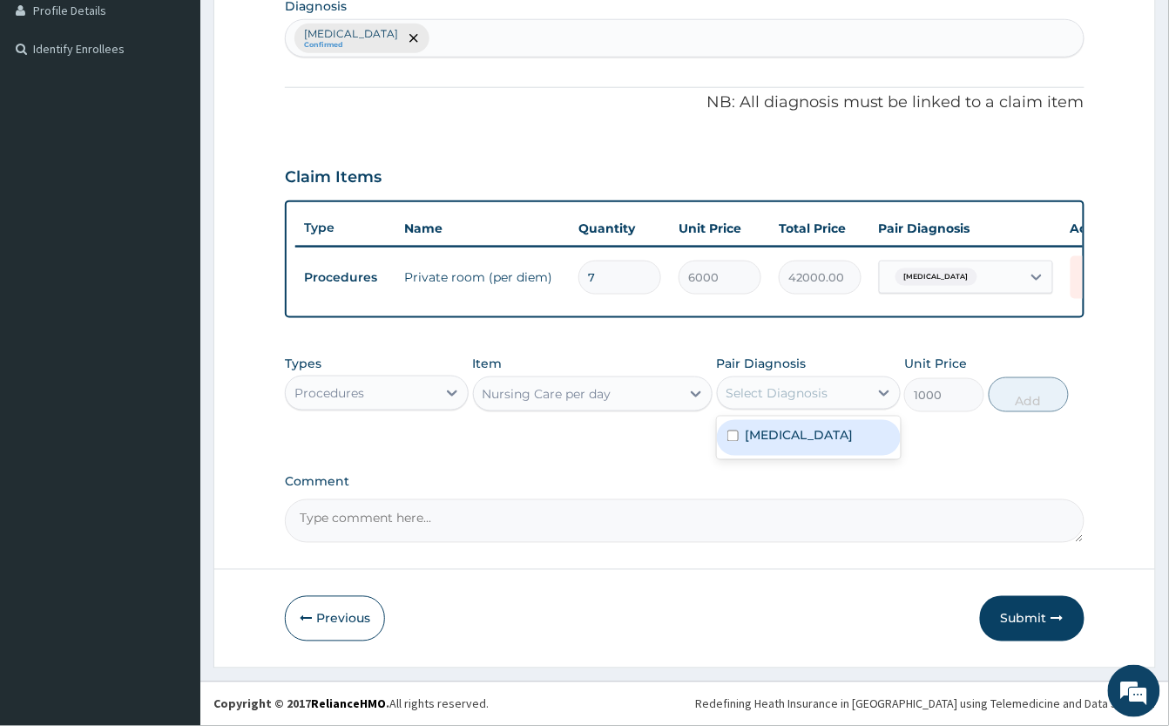
click at [810, 429] on label "[MEDICAL_DATA]" at bounding box center [800, 435] width 108 height 17
checkbox input "true"
click at [1011, 394] on button "Add" at bounding box center [1029, 394] width 80 height 35
type input "0"
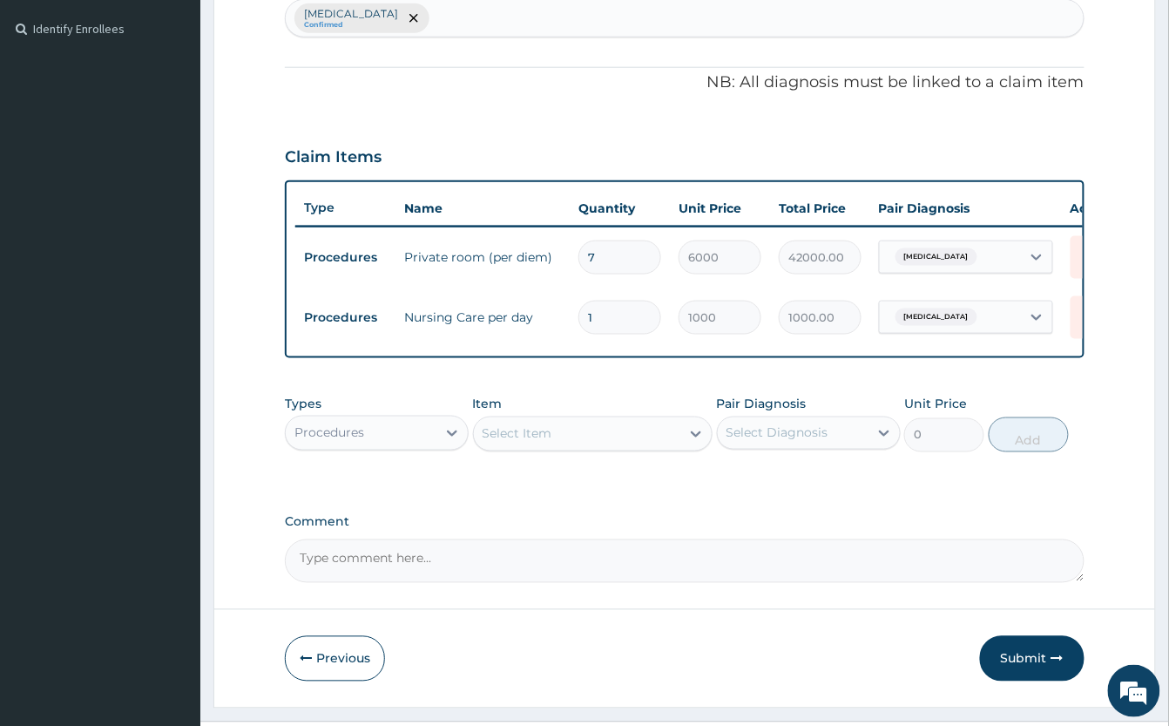
type input "0.00"
type input "1"
type input "1000.00"
type input "0.00"
type input "7"
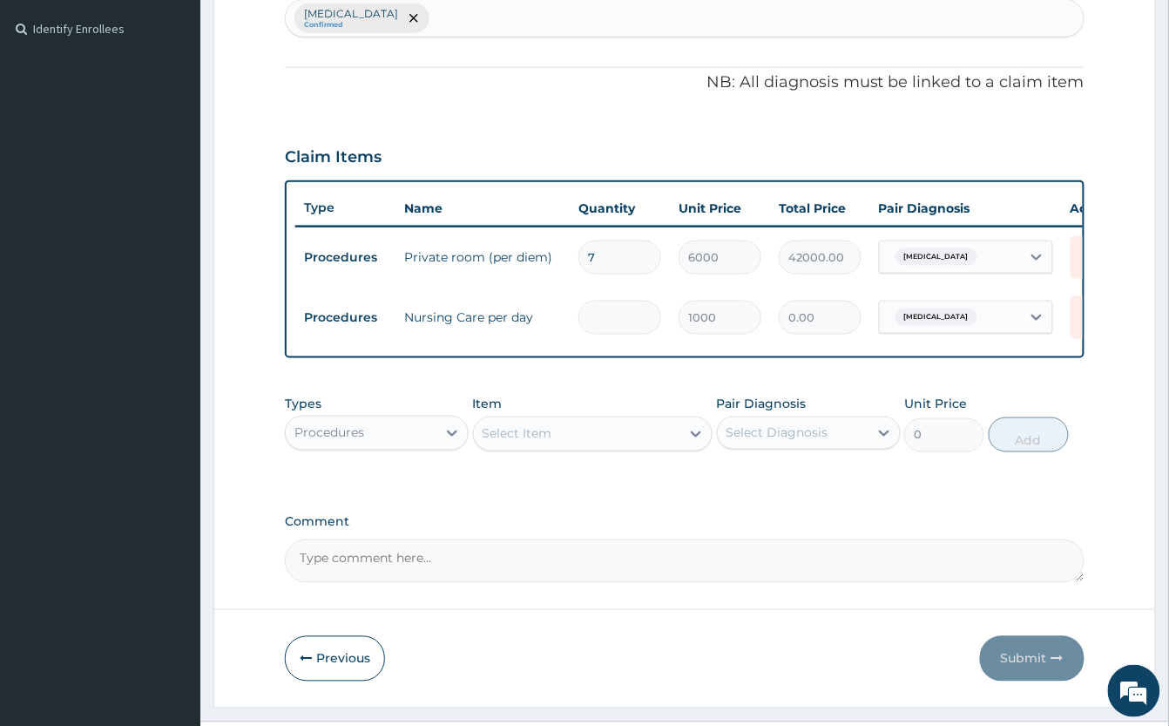
type input "7000.00"
type input "7"
click at [593, 446] on div "Select Item" at bounding box center [577, 434] width 207 height 28
type input "ANA"
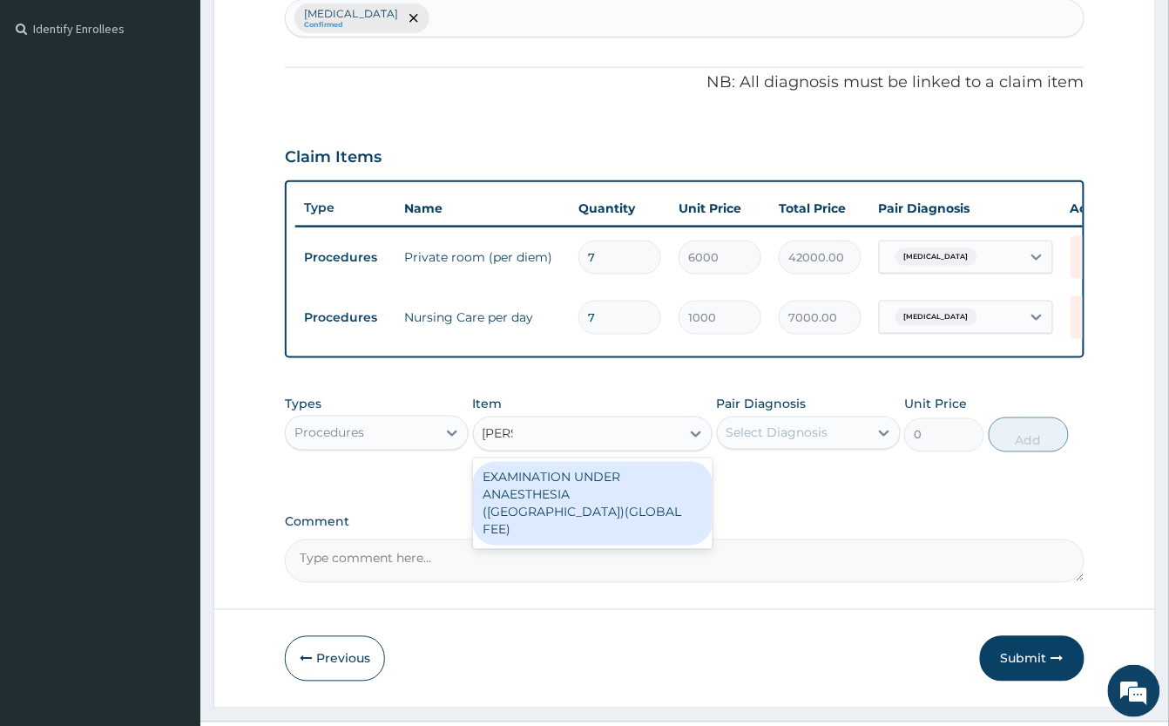
click at [614, 517] on div "EXAMINATION UNDER ANAESTHESIA (EUA)(GLOBAL FEE)" at bounding box center [593, 504] width 240 height 84
type input "15000"
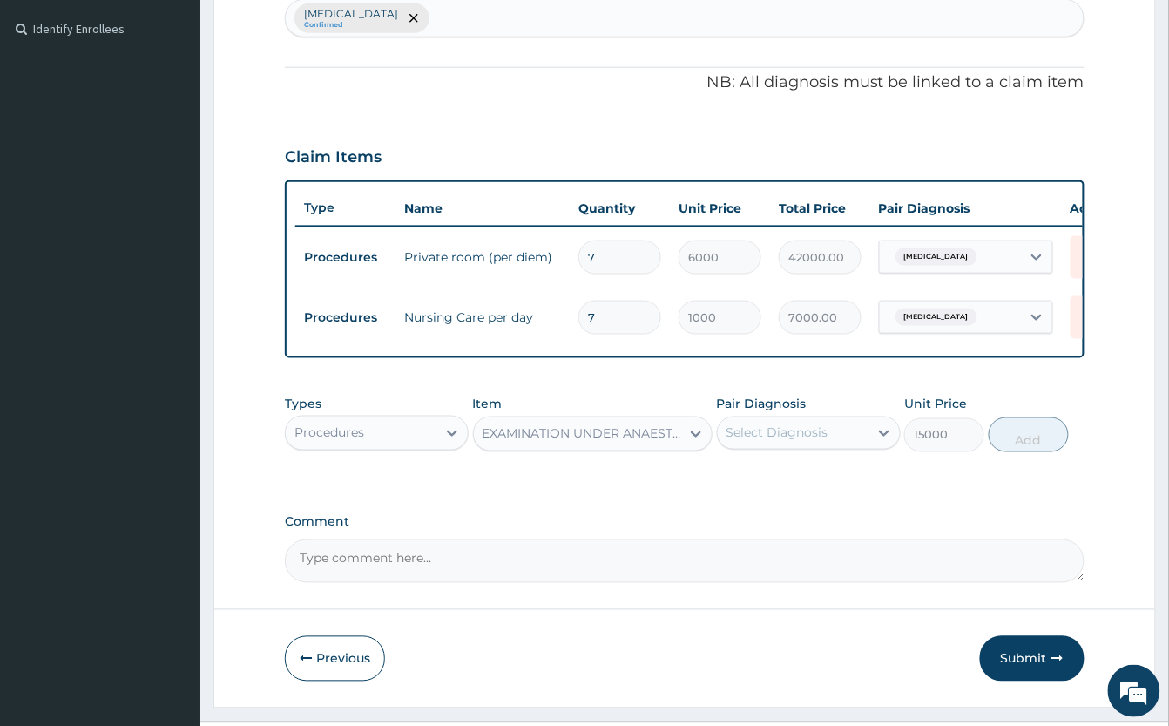
click at [833, 447] on div "Select Diagnosis" at bounding box center [793, 433] width 151 height 28
click at [833, 496] on div "[MEDICAL_DATA]" at bounding box center [809, 478] width 184 height 36
checkbox input "true"
click at [1026, 452] on button "Add" at bounding box center [1029, 434] width 80 height 35
type input "0"
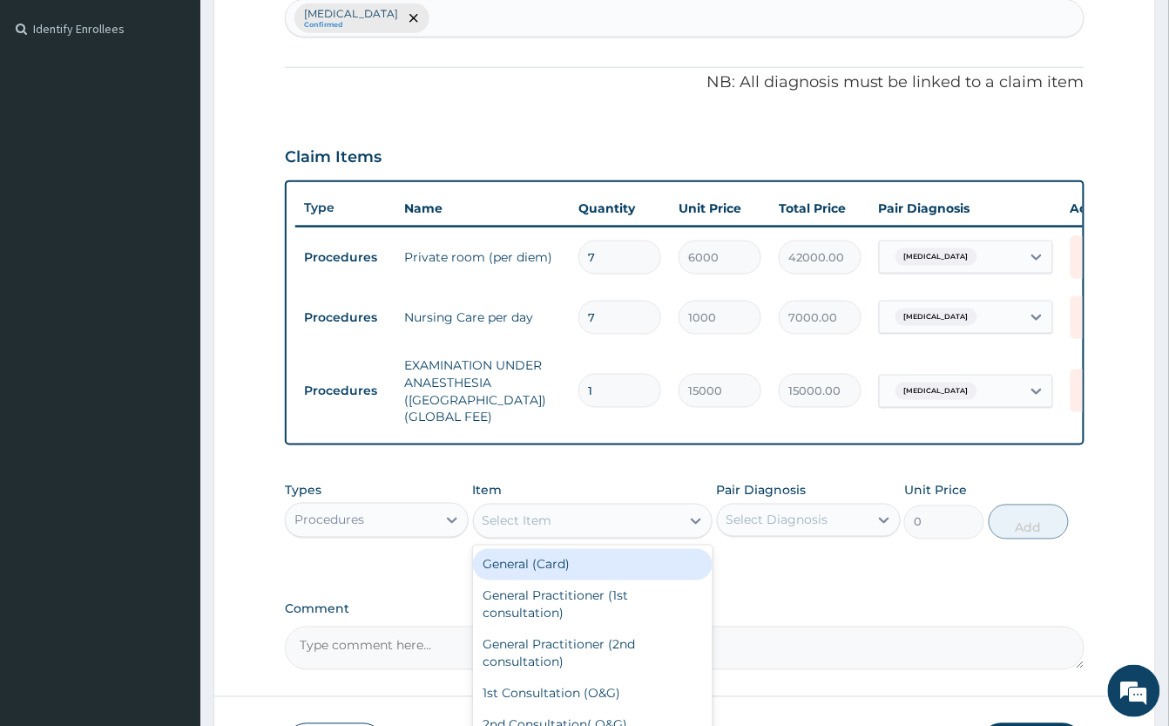
click at [561, 523] on div "Select Item" at bounding box center [577, 521] width 207 height 28
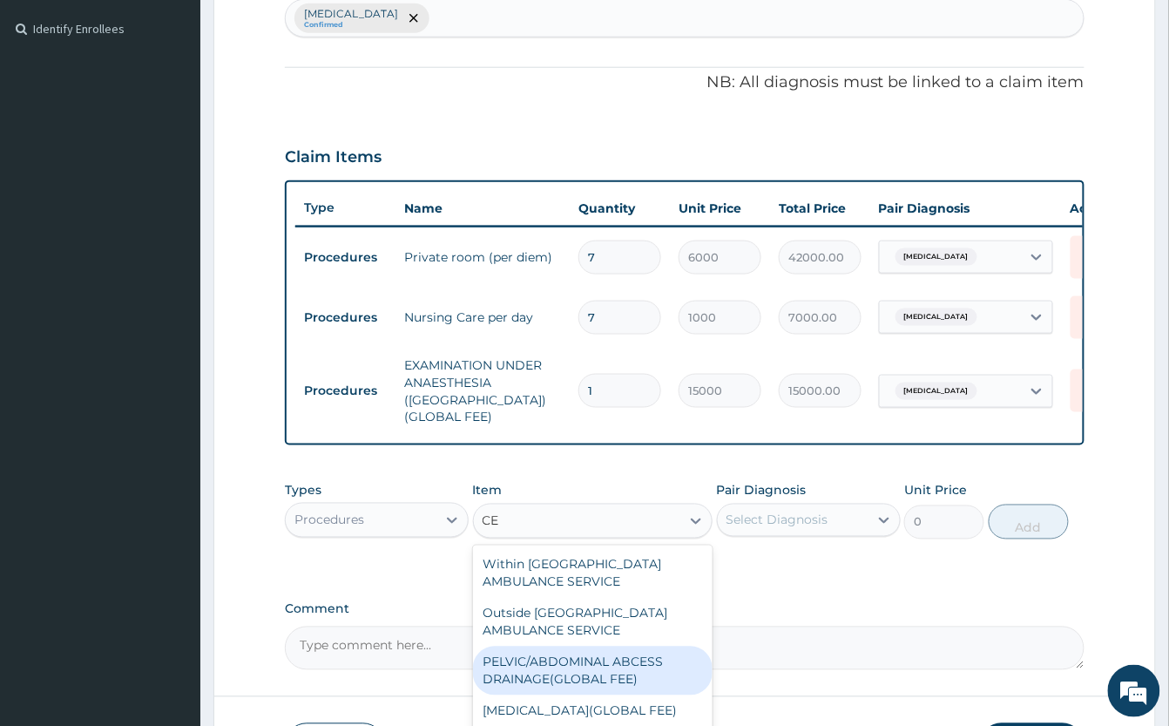
type input "C"
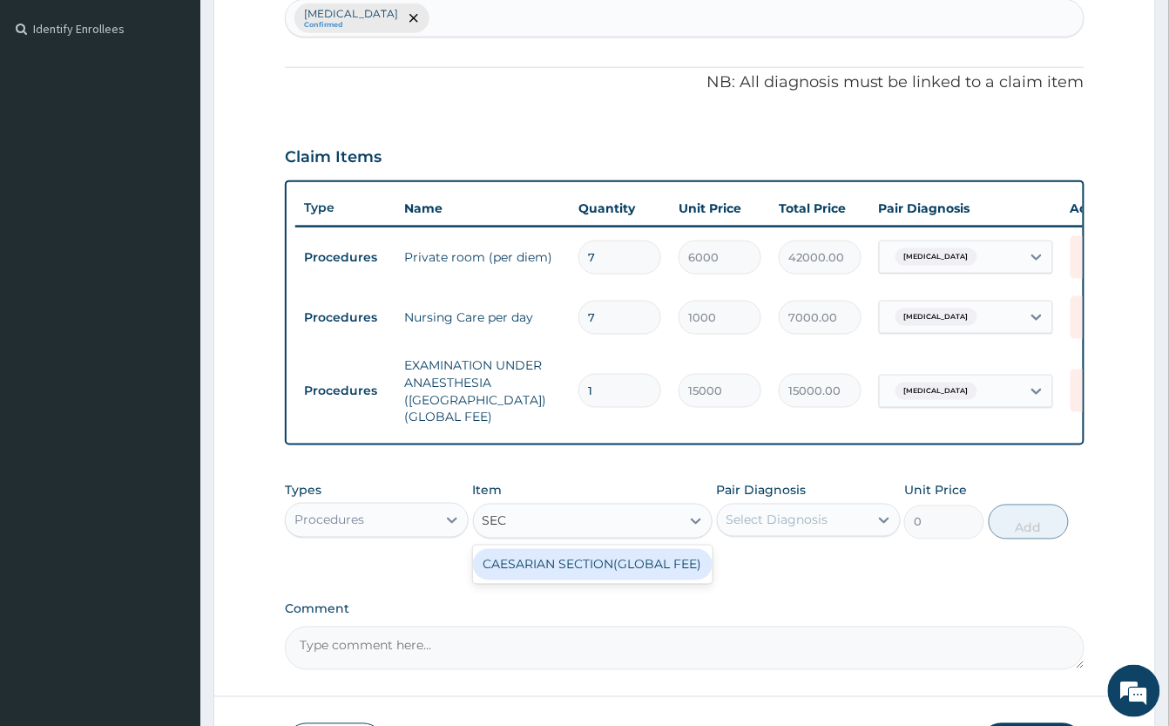
type input "SECT"
click at [559, 572] on div "CAESARIAN SECTION(GLOBAL FEE)" at bounding box center [593, 564] width 240 height 31
type input "250000"
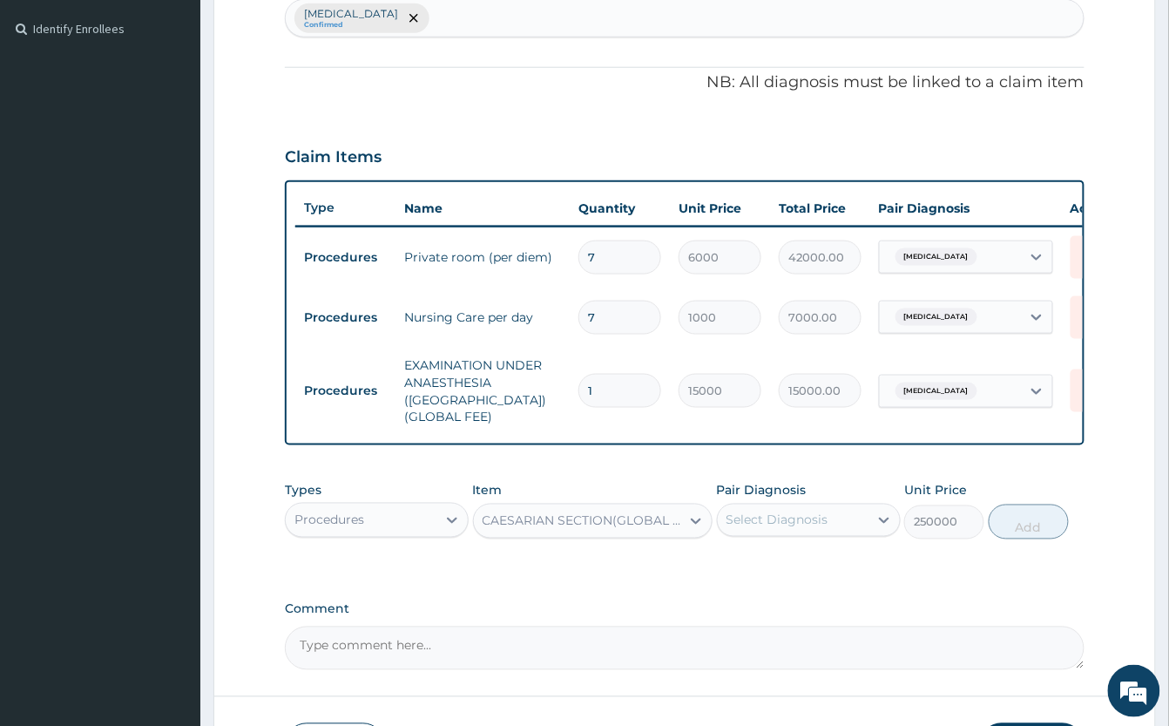
click at [829, 518] on div "Select Diagnosis" at bounding box center [778, 519] width 102 height 17
click at [826, 565] on label "[MEDICAL_DATA]" at bounding box center [800, 562] width 108 height 17
checkbox input "true"
click at [1012, 530] on button "Add" at bounding box center [1029, 521] width 80 height 35
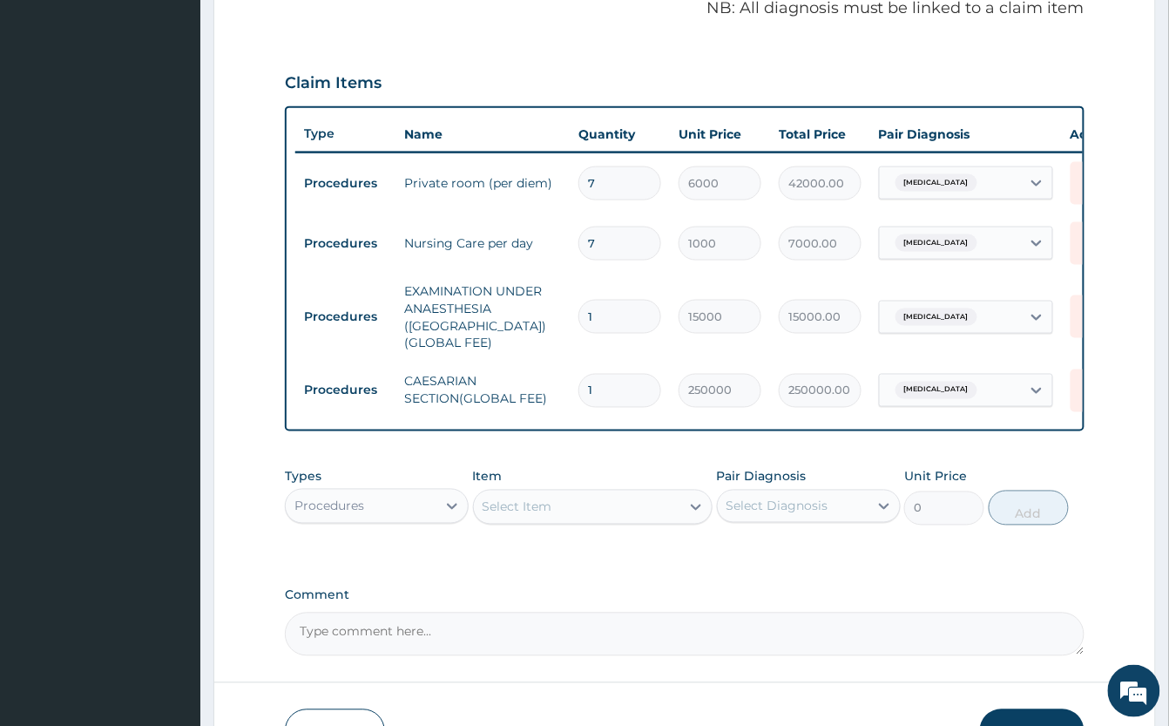
scroll to position [584, 0]
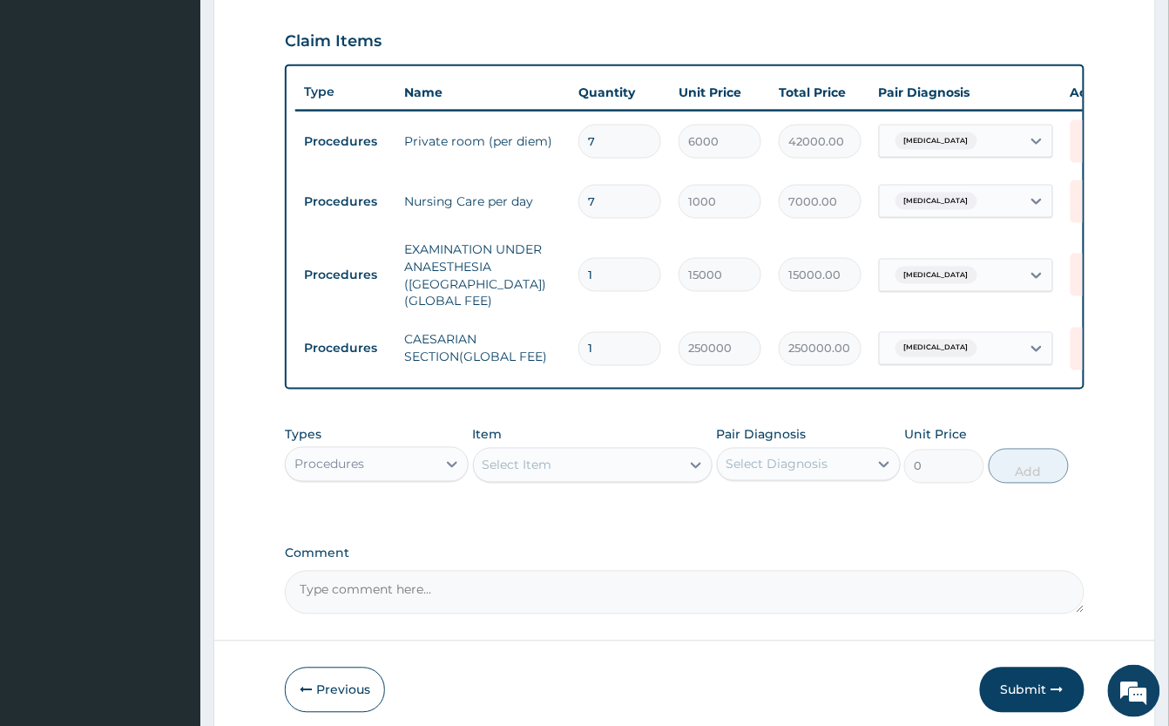
click at [612, 458] on div "Select Item" at bounding box center [577, 465] width 207 height 28
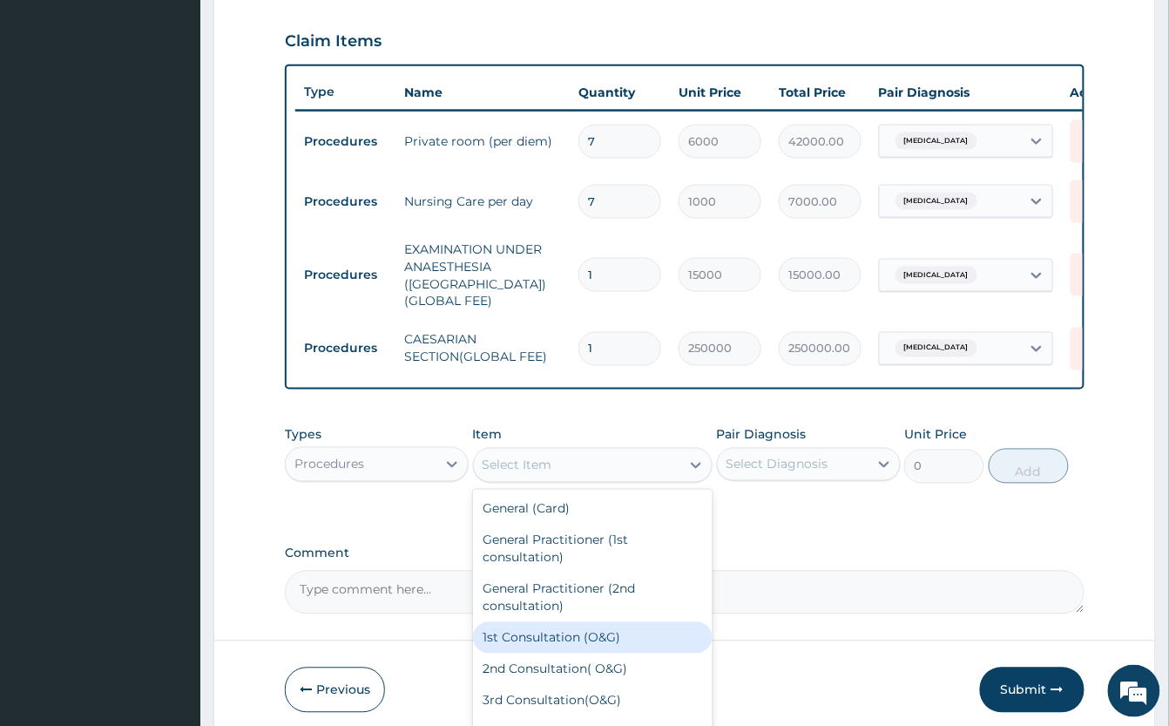
click at [631, 643] on div "1st Consultation (O&G)" at bounding box center [593, 637] width 240 height 31
type input "7500"
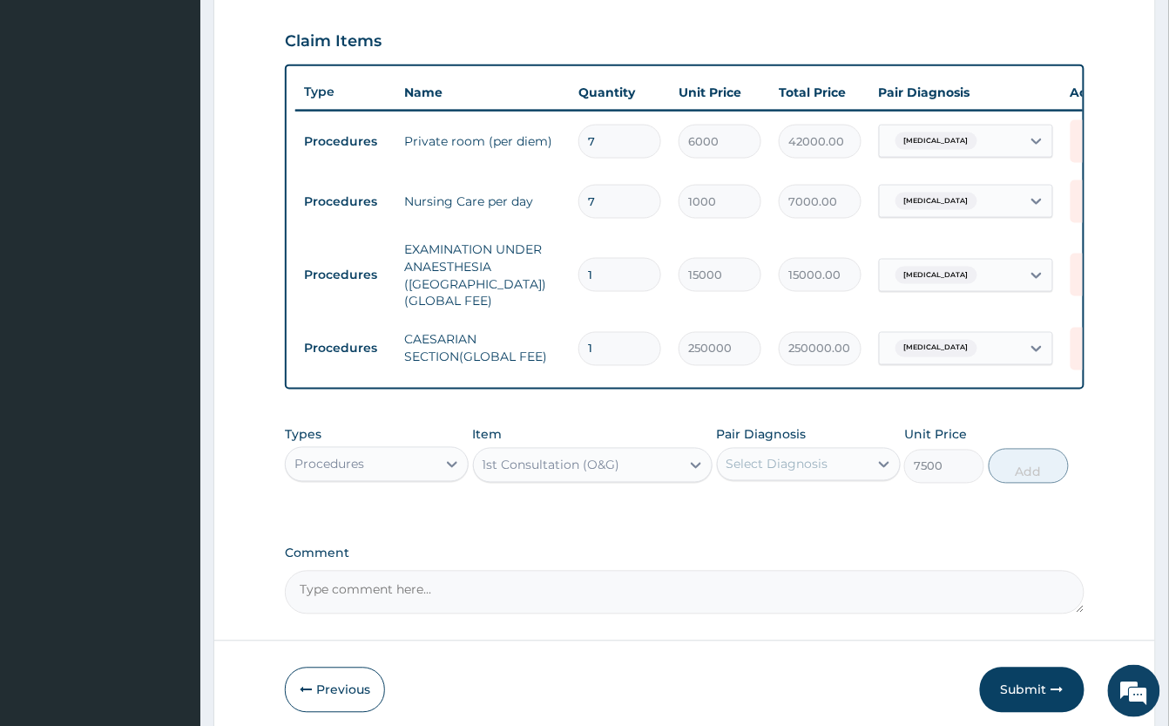
click at [807, 467] on div "Select Diagnosis" at bounding box center [778, 464] width 102 height 17
click at [809, 506] on label "[MEDICAL_DATA]" at bounding box center [800, 506] width 108 height 17
checkbox input "true"
click at [1012, 469] on button "Add" at bounding box center [1029, 466] width 80 height 35
type input "0"
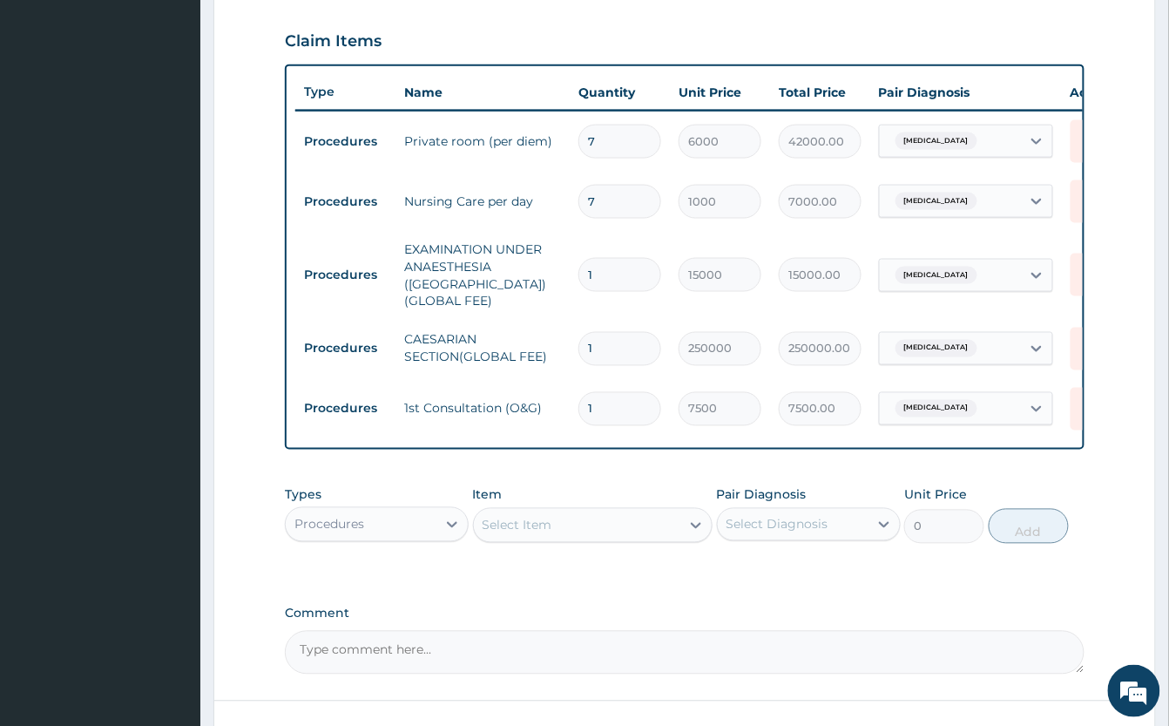
click at [518, 526] on div "Select Item" at bounding box center [518, 525] width 70 height 17
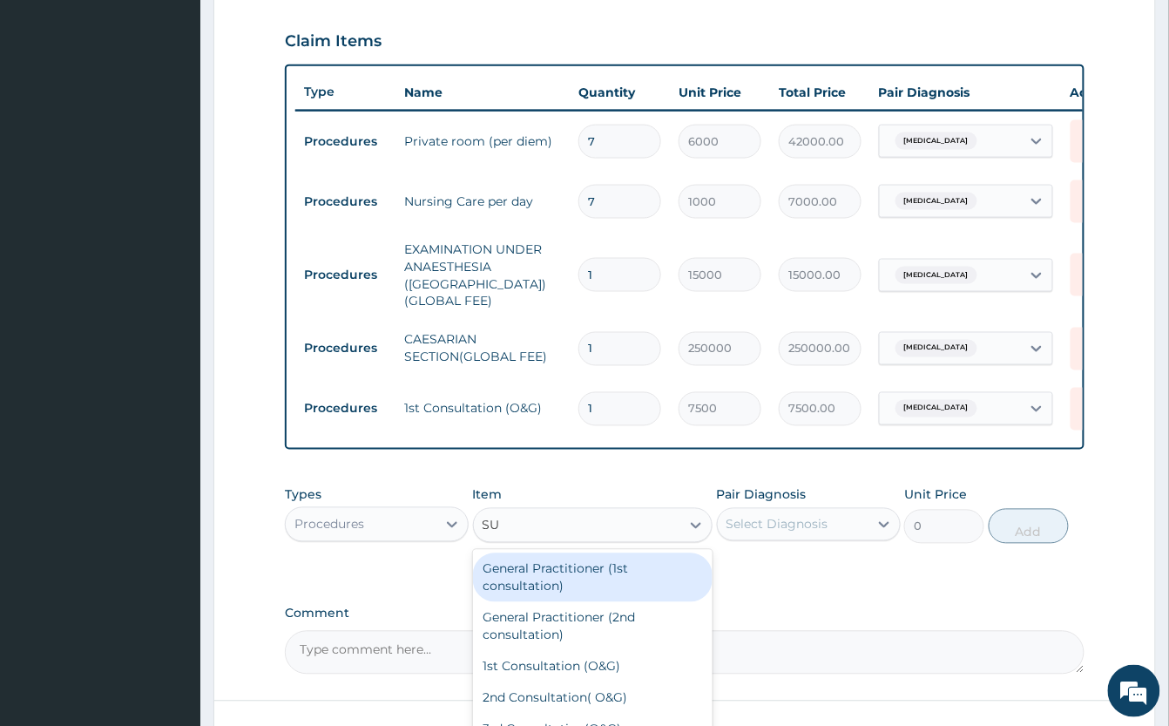
type input "SUR"
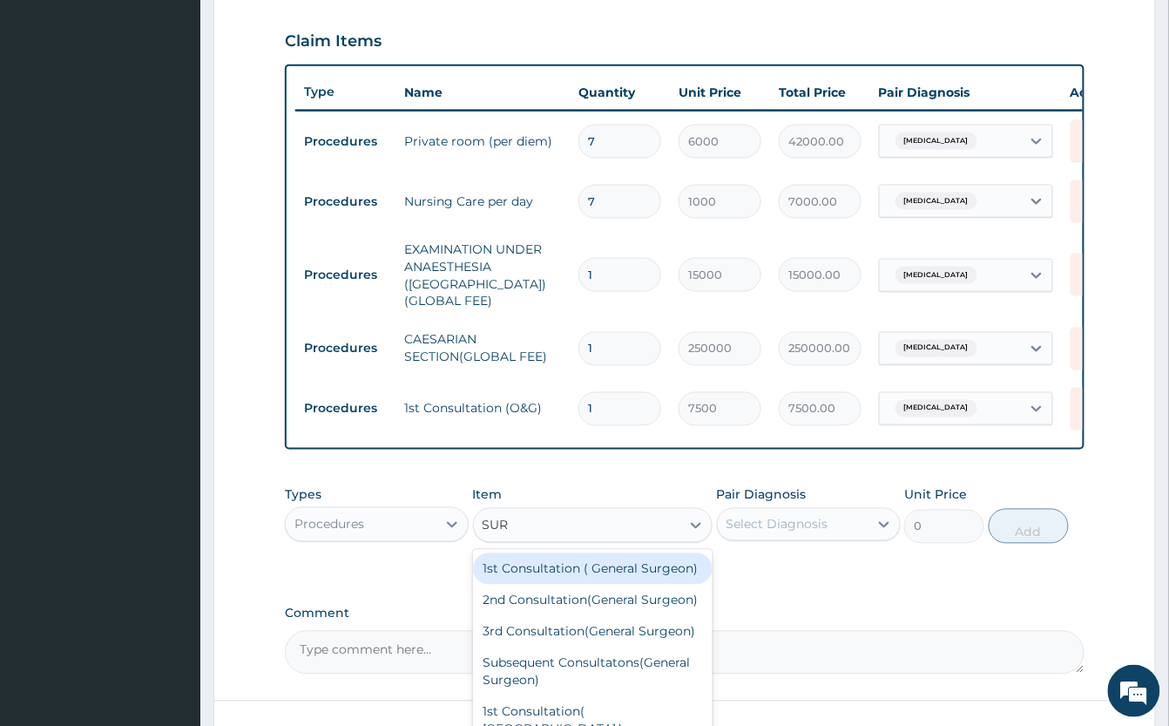
click at [580, 579] on div "1st Consultation ( General Surgeon)" at bounding box center [593, 568] width 240 height 31
type input "7500"
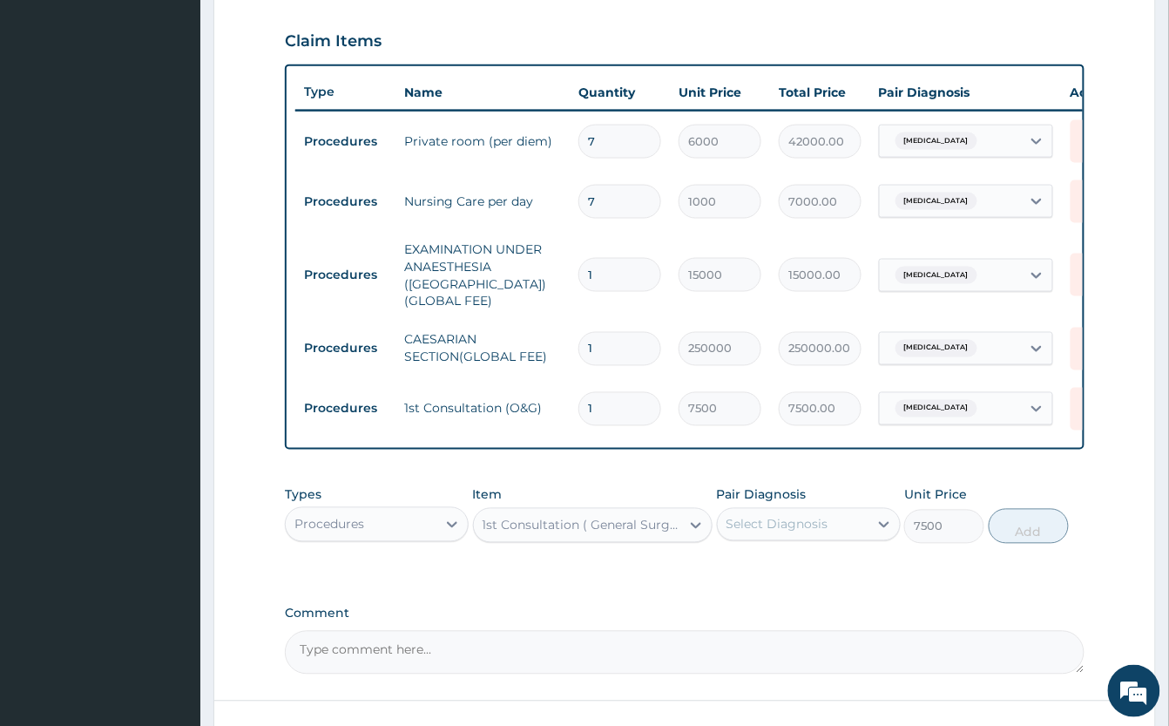
click at [821, 521] on div "Select Diagnosis" at bounding box center [778, 524] width 102 height 17
click at [842, 576] on div "[MEDICAL_DATA]" at bounding box center [809, 570] width 184 height 36
checkbox input "true"
click at [1033, 538] on button "Add" at bounding box center [1029, 526] width 80 height 35
type input "0"
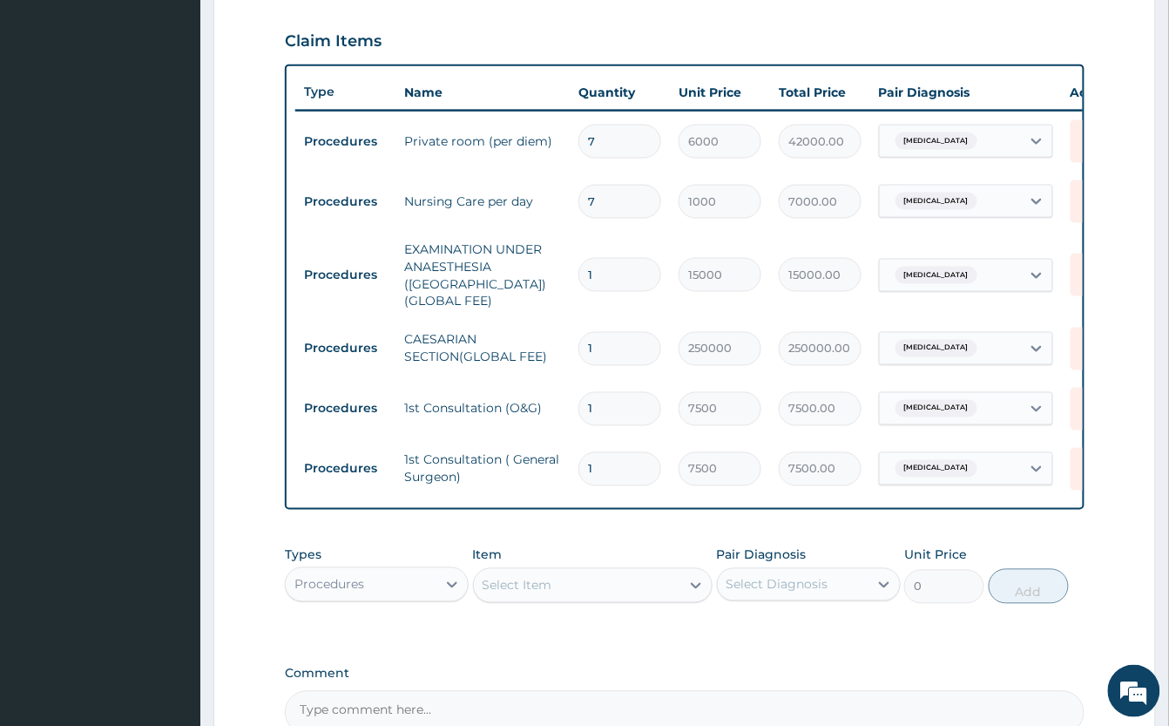
click at [565, 537] on div "PA Code / Prescription Code Enter Code(Secondary Care Only) Encounter Date DD-M…" at bounding box center [685, 159] width 800 height 1152
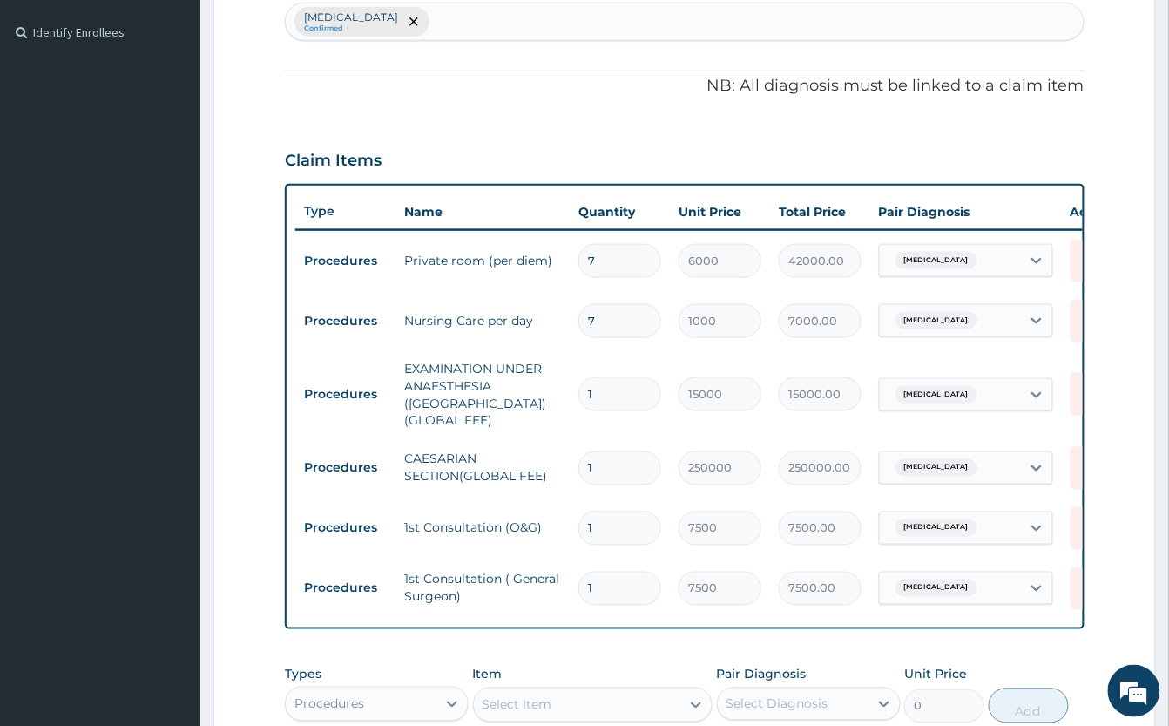
scroll to position [0, 0]
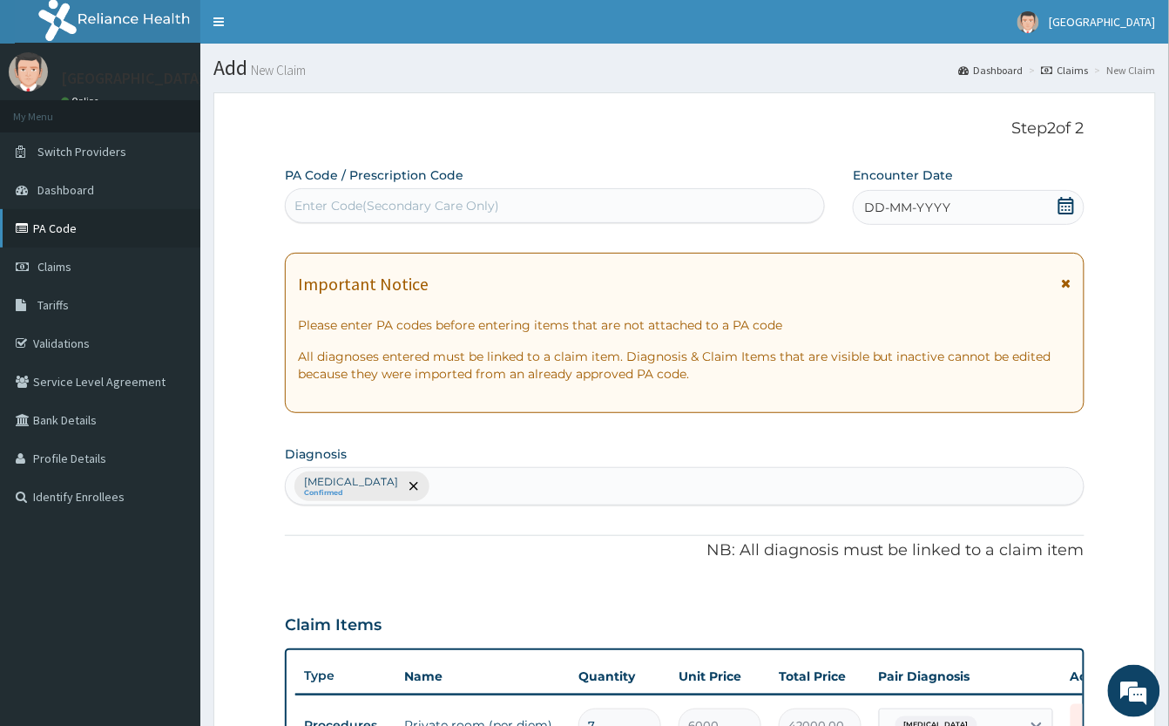
click at [64, 227] on link "PA Code" at bounding box center [100, 228] width 200 height 38
